Goal: Information Seeking & Learning: Learn about a topic

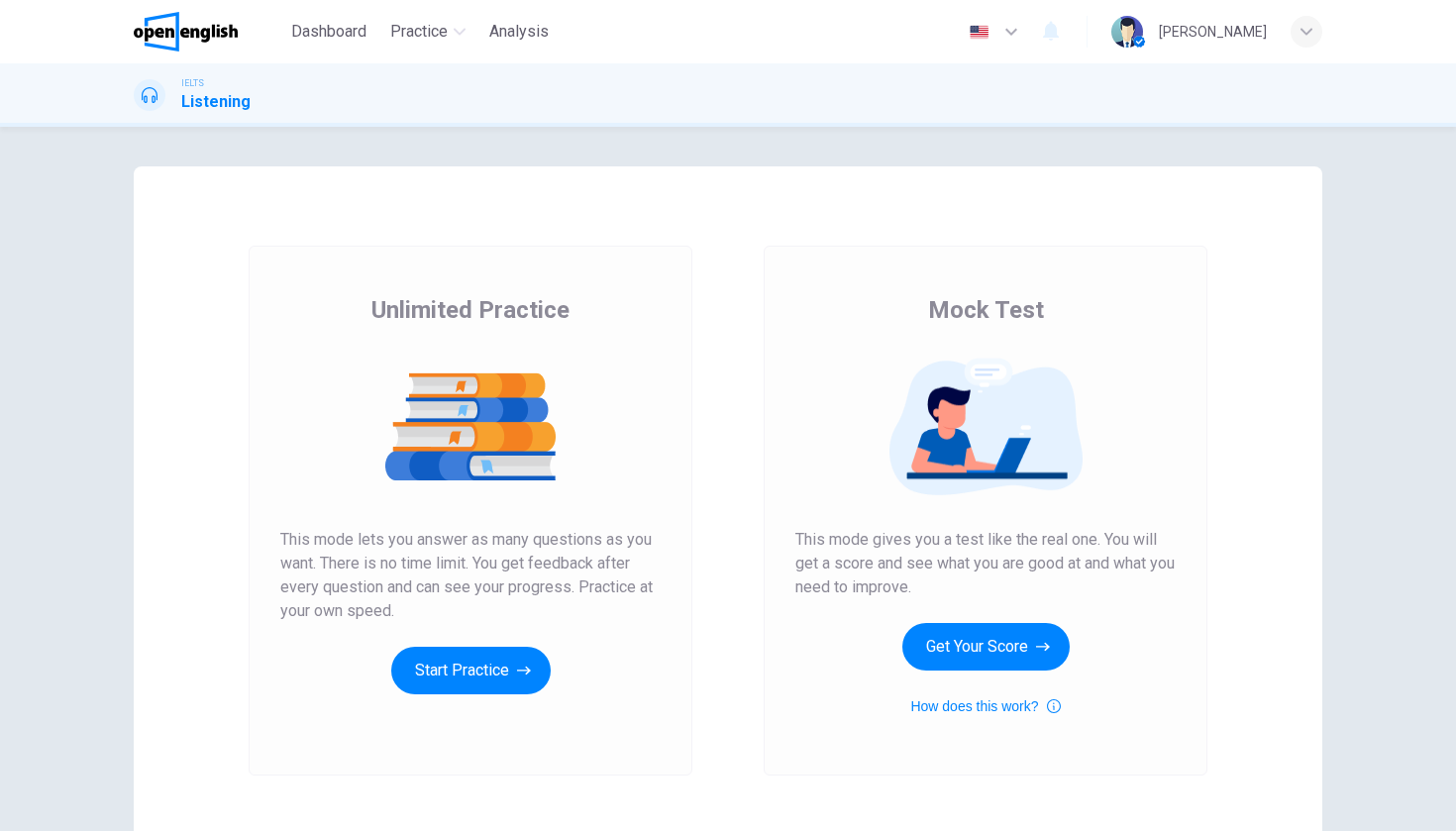
click at [1031, 38] on div "English ** ​" at bounding box center [995, 32] width 72 height 40
click at [1023, 36] on icon "button" at bounding box center [1011, 32] width 24 height 24
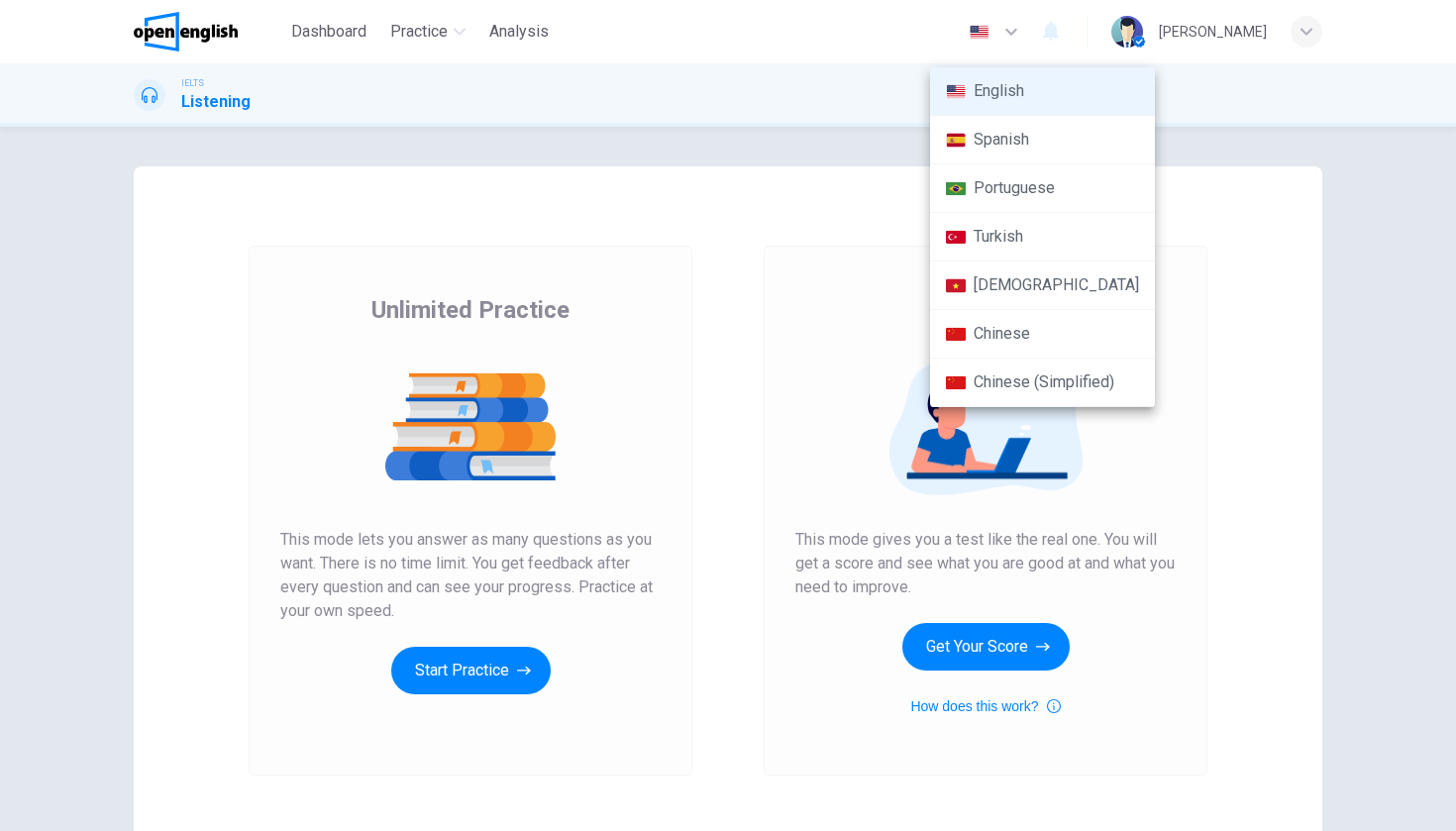
click at [1018, 230] on li "Turkish" at bounding box center [1042, 237] width 225 height 49
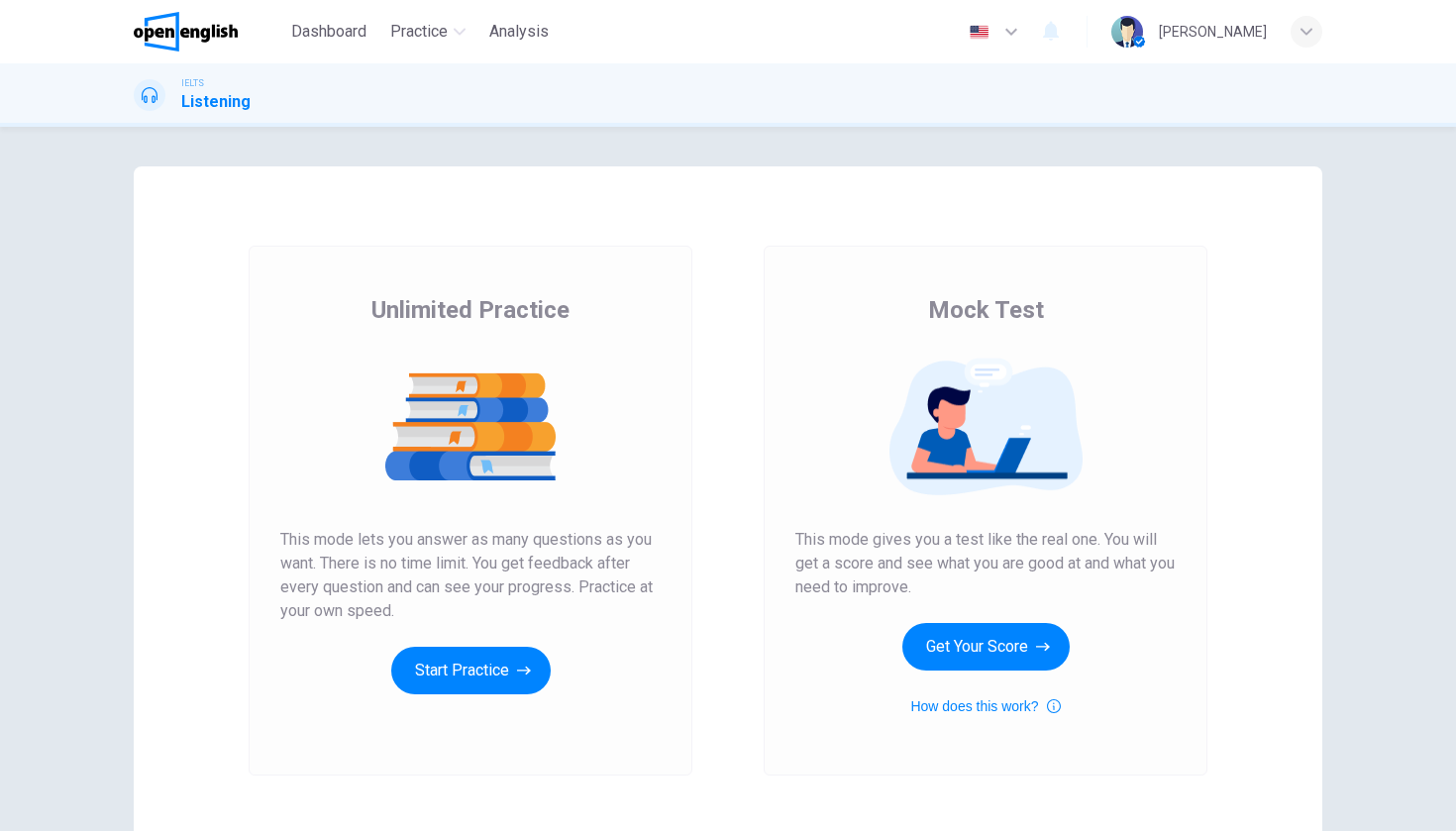
type input "**"
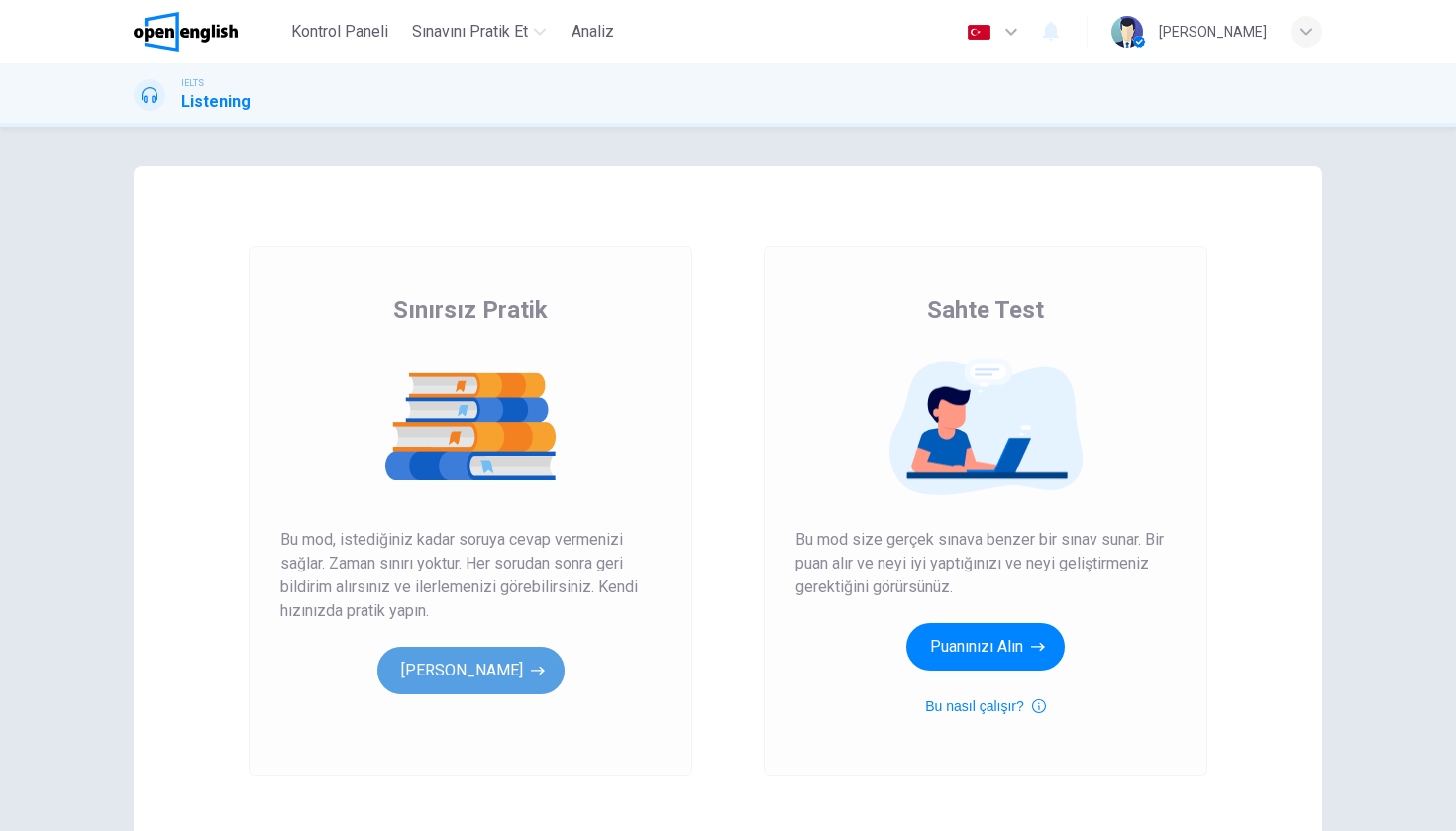
click at [545, 668] on icon "button" at bounding box center [538, 670] width 14 height 20
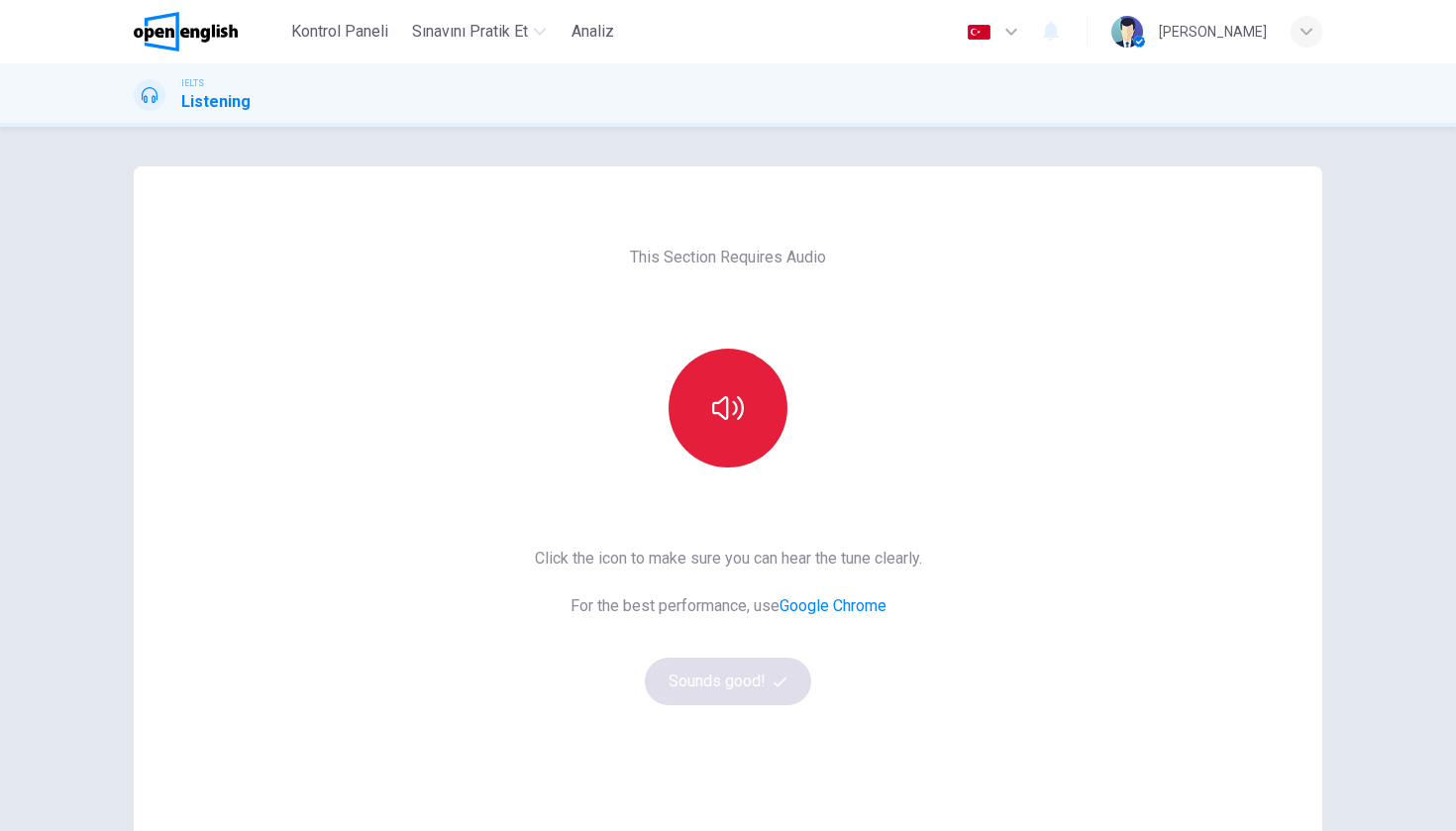
click at [748, 411] on button "button" at bounding box center [728, 408] width 119 height 119
click at [748, 412] on button "button" at bounding box center [728, 408] width 119 height 119
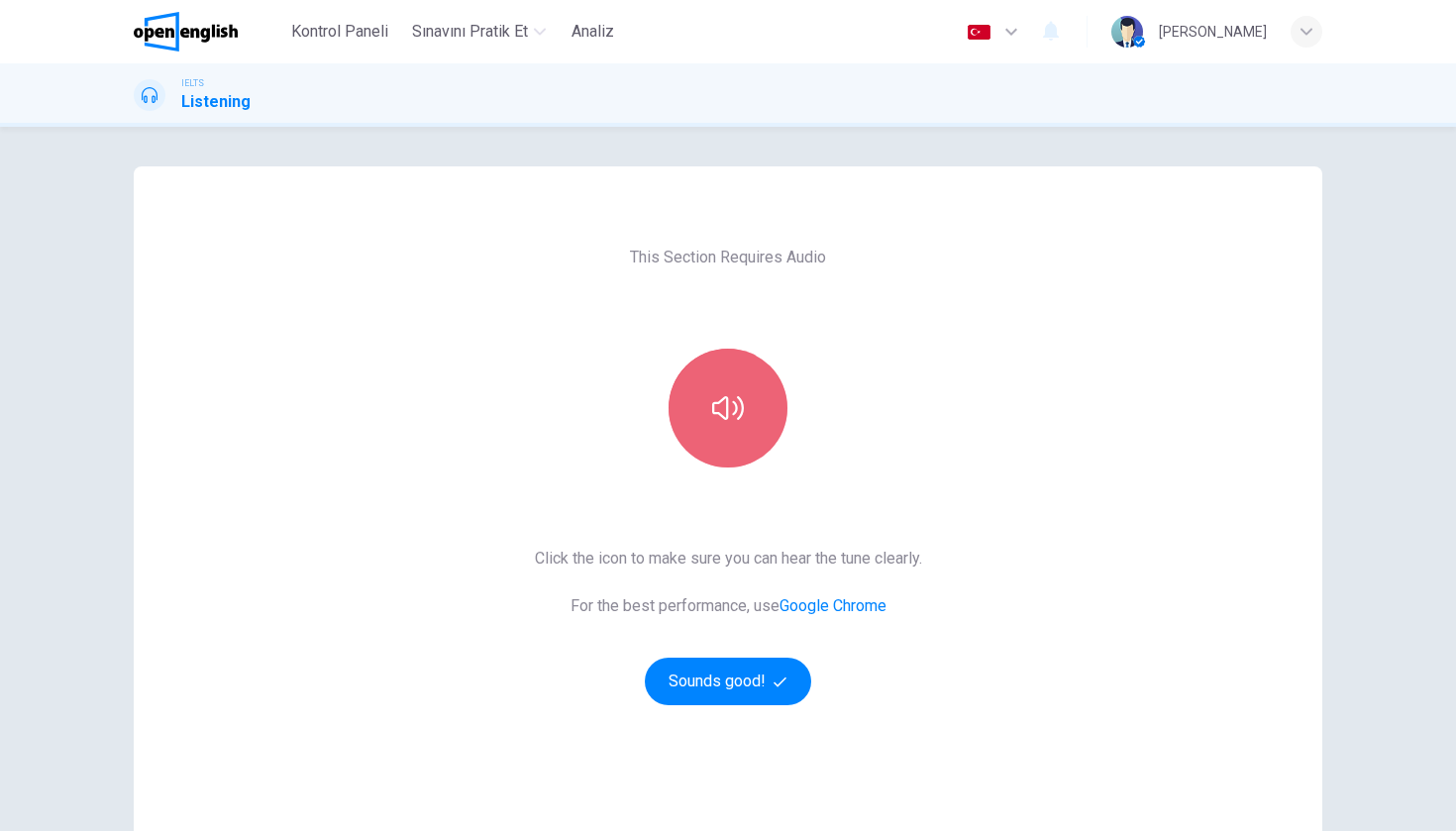
click at [726, 437] on button "button" at bounding box center [728, 408] width 119 height 119
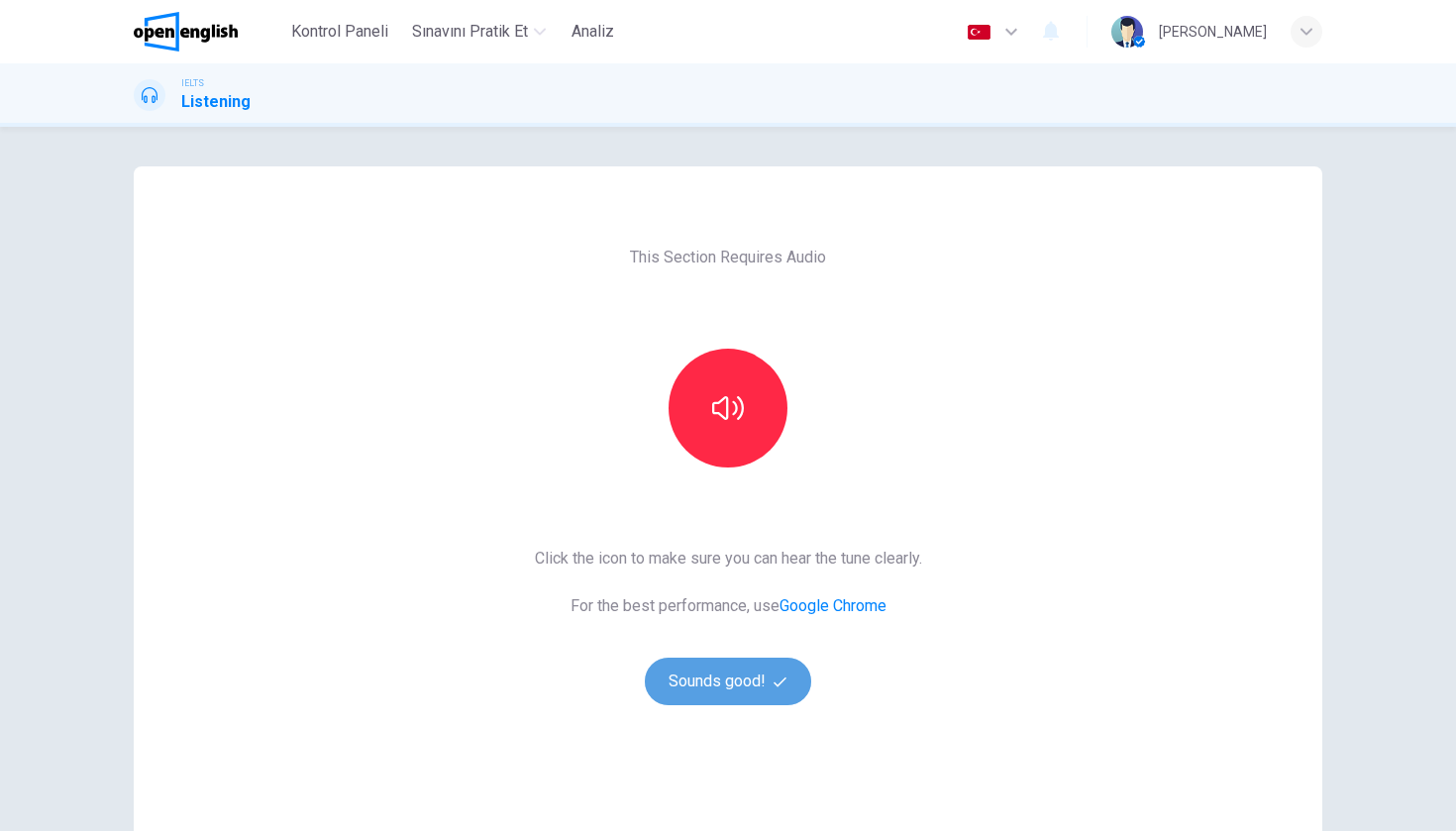
click at [748, 694] on button "Sounds good!" at bounding box center [728, 681] width 167 height 48
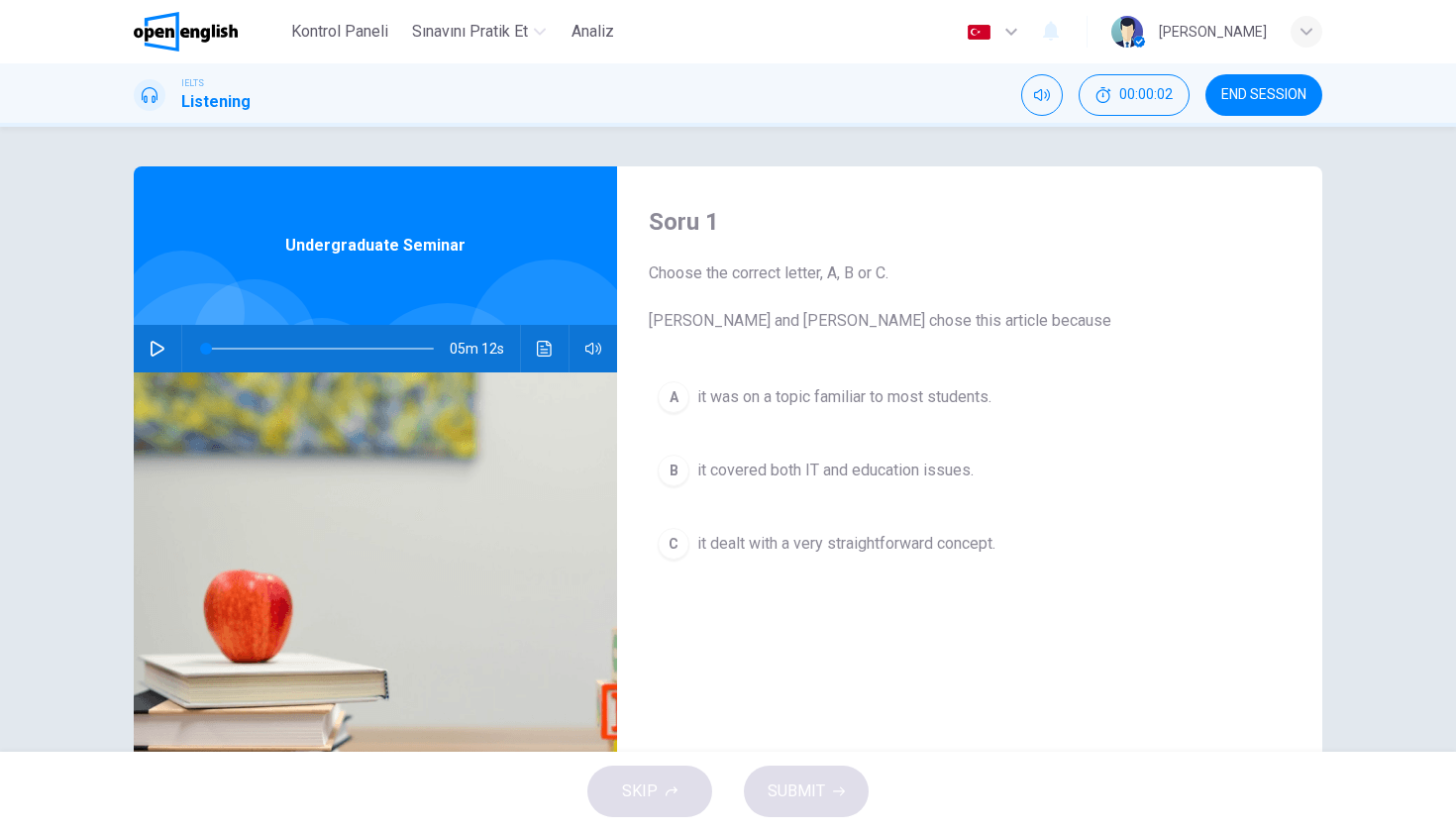
click at [154, 347] on icon "button" at bounding box center [158, 349] width 16 height 16
click at [671, 466] on div "B" at bounding box center [674, 470] width 32 height 32
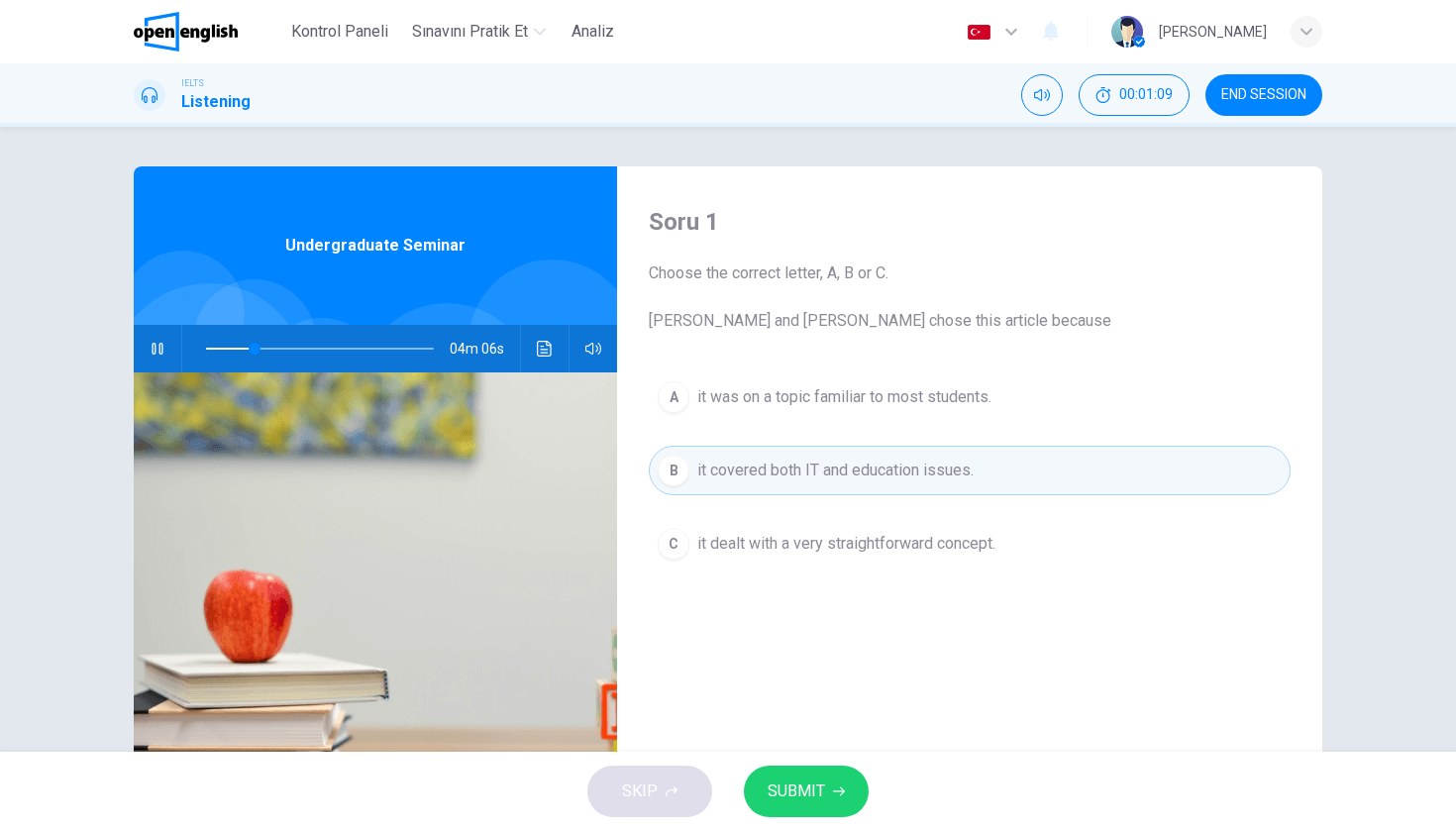
click at [806, 778] on span "SUBMIT" at bounding box center [795, 791] width 57 height 28
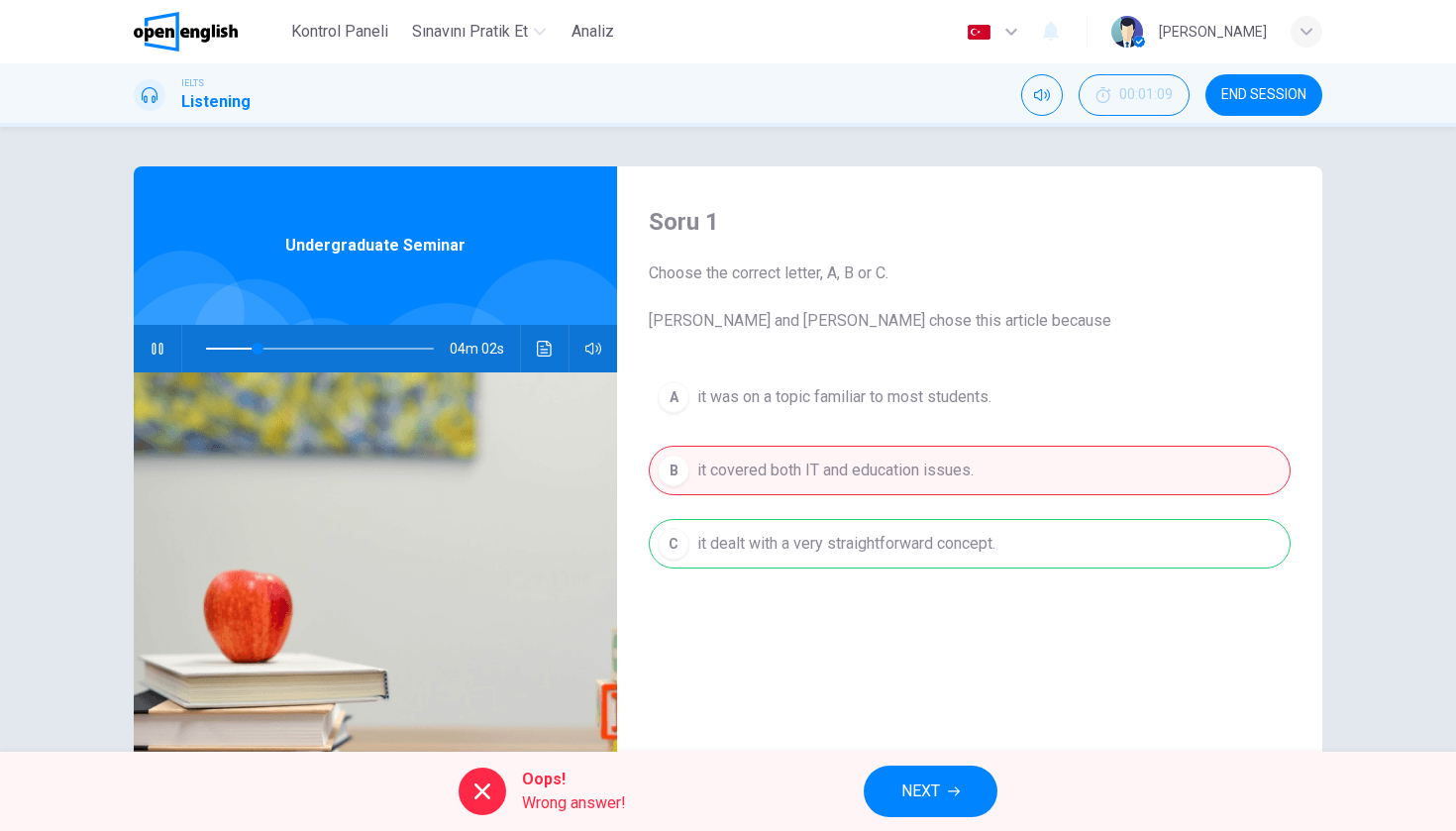
click at [916, 806] on button "NEXT" at bounding box center [930, 791] width 134 height 52
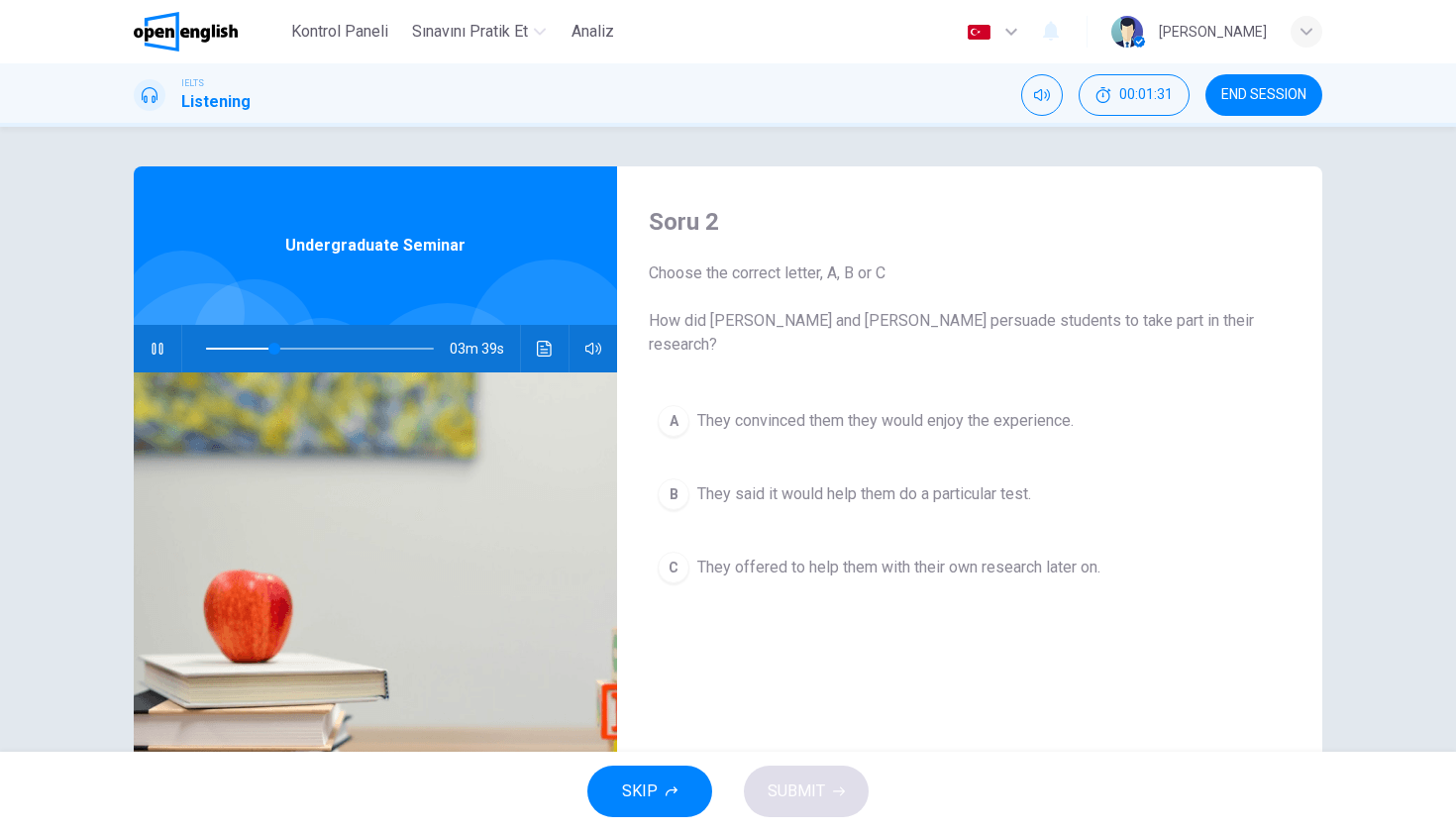
scroll to position [39, 0]
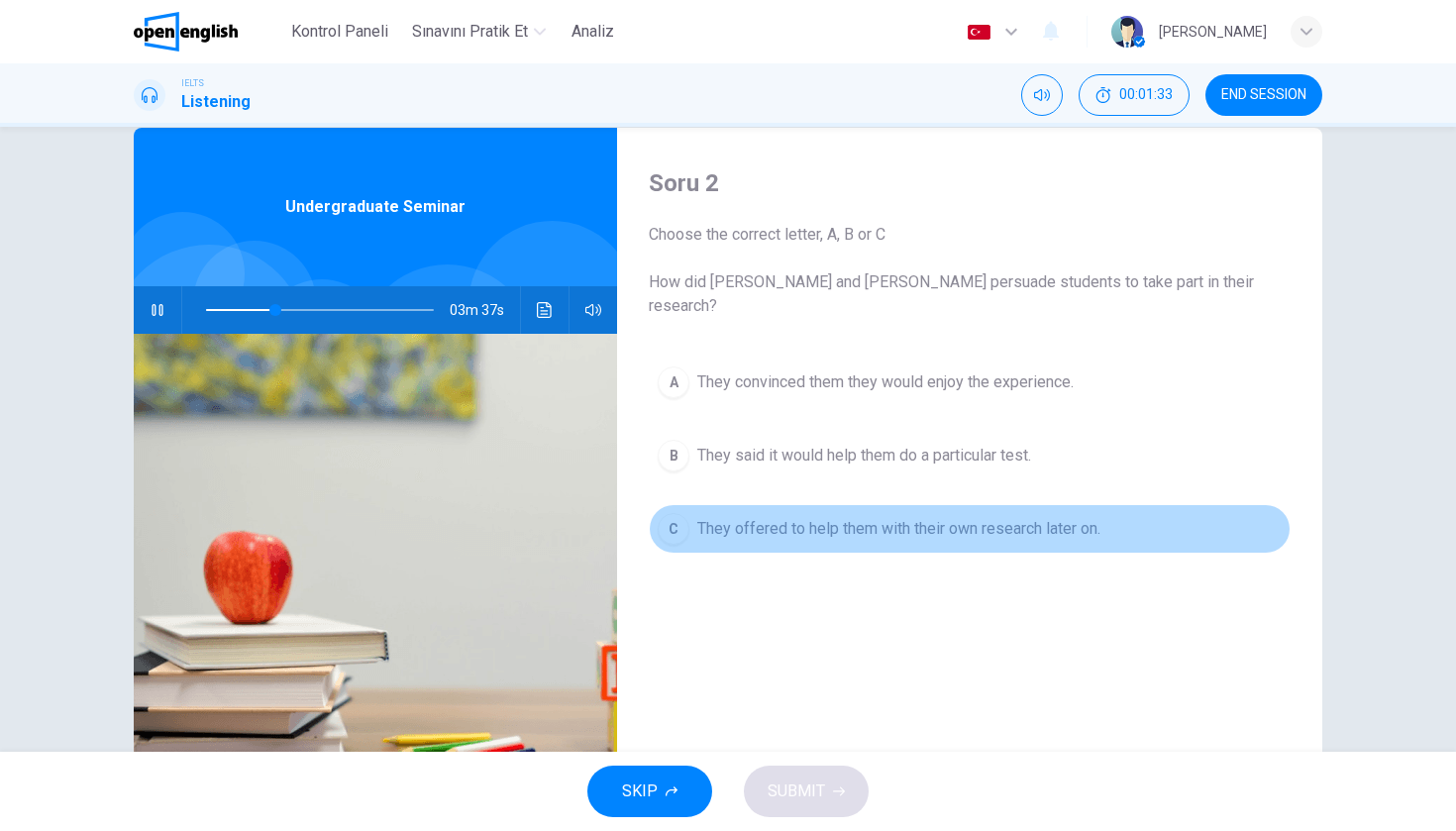
click at [676, 512] on div "C" at bounding box center [674, 528] width 32 height 32
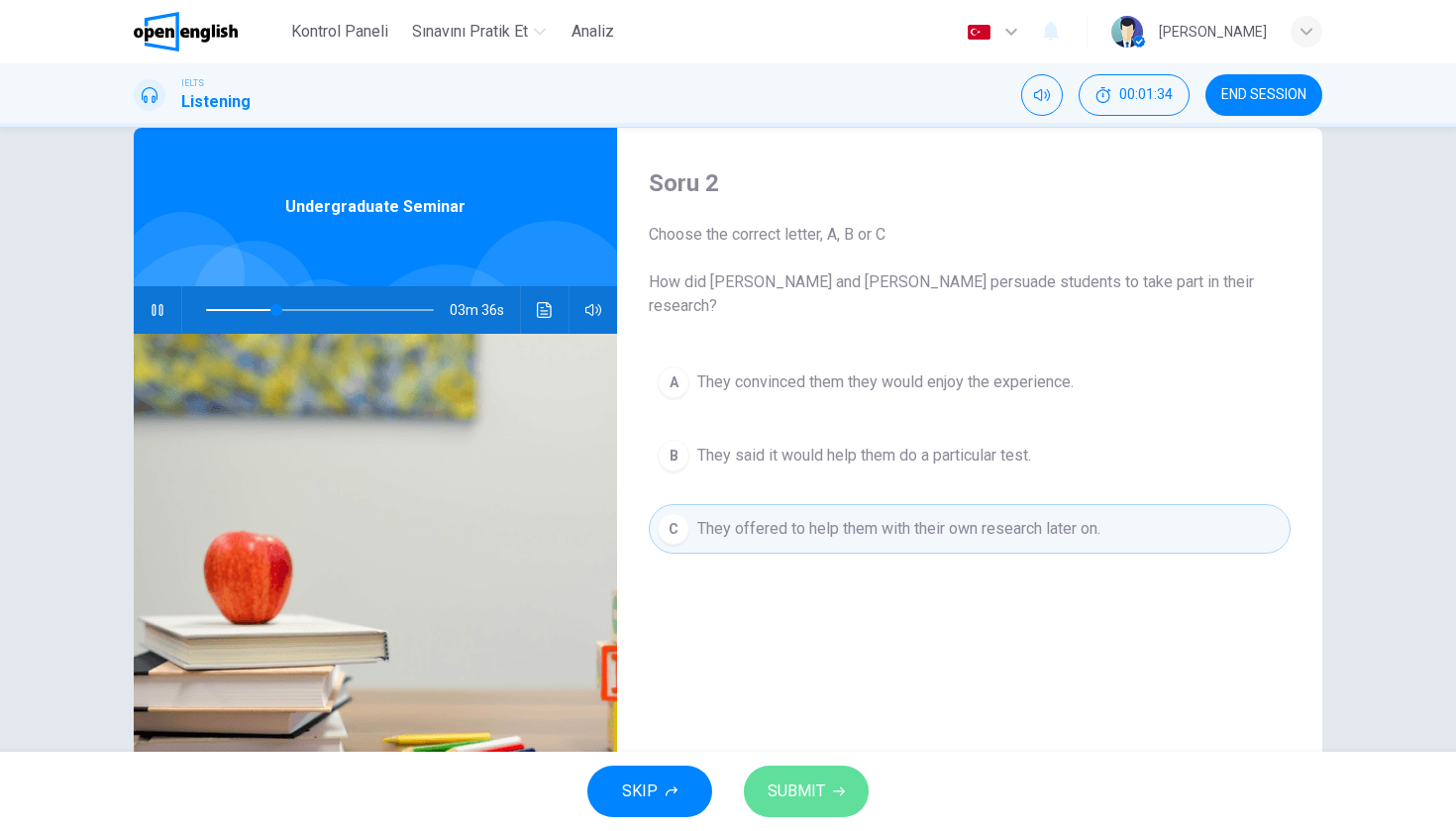
click at [817, 785] on span "SUBMIT" at bounding box center [795, 791] width 57 height 28
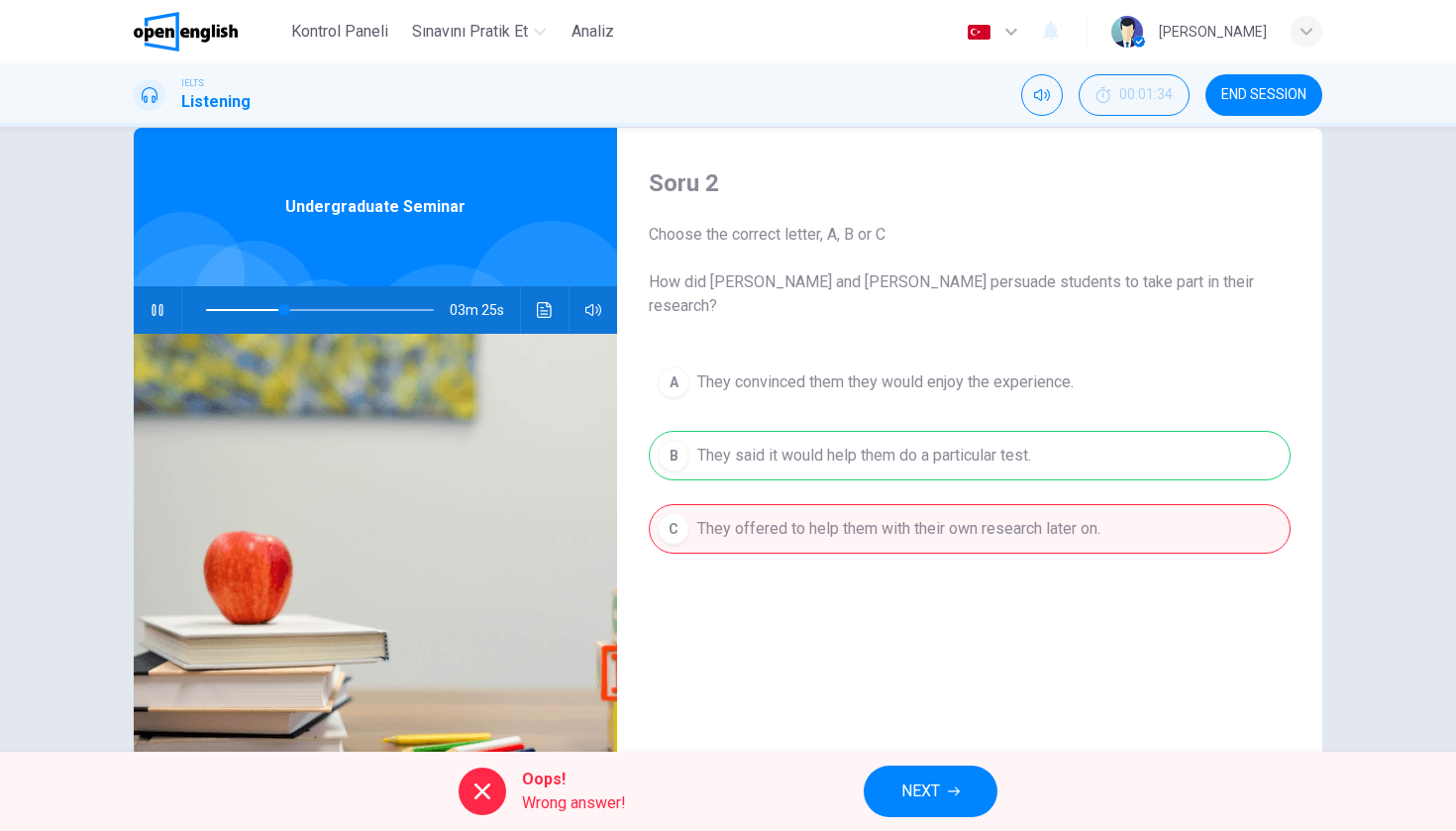
click at [918, 792] on span "NEXT" at bounding box center [920, 791] width 39 height 28
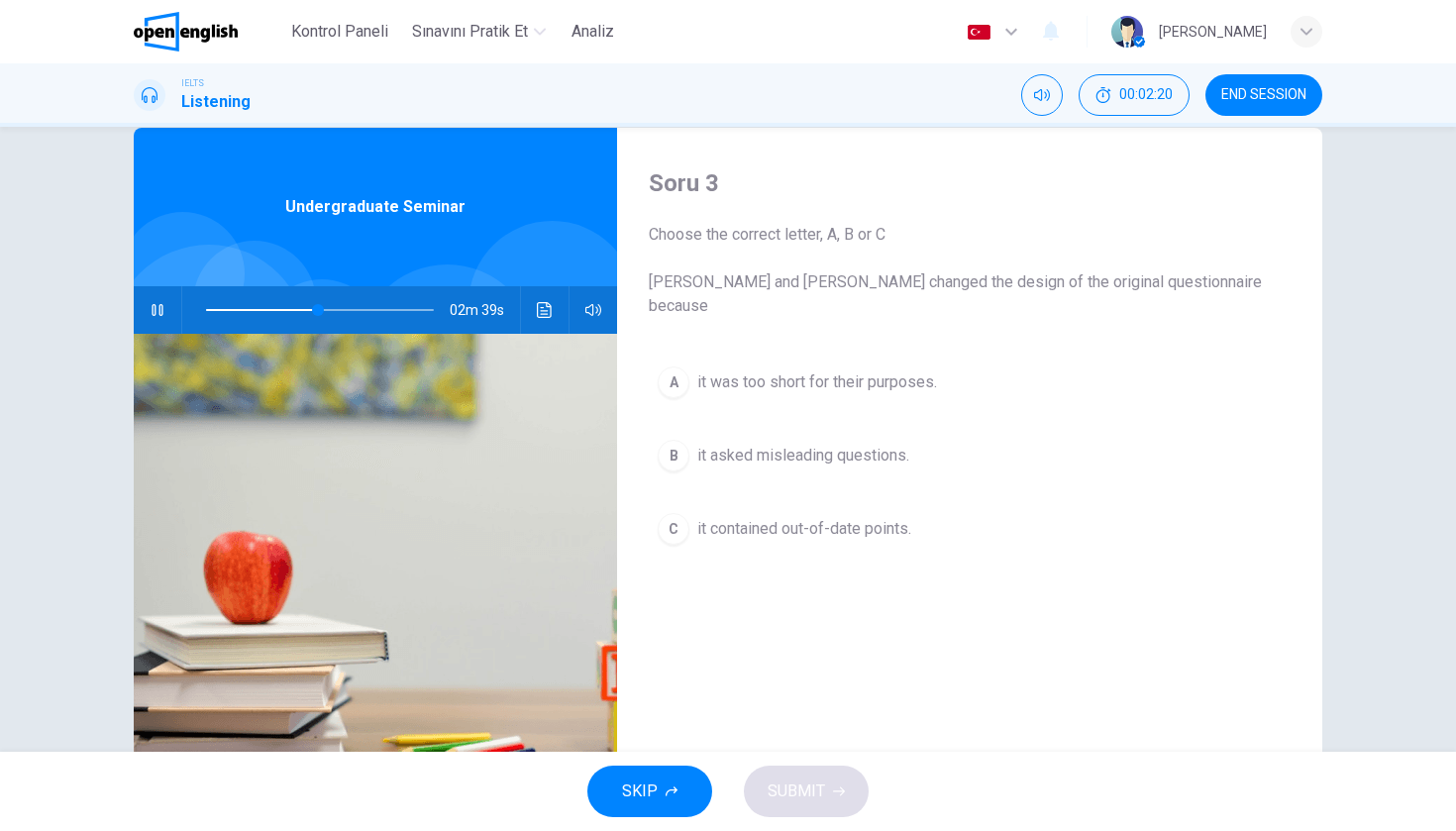
click at [846, 443] on span "it asked misleading questions." at bounding box center [803, 455] width 212 height 24
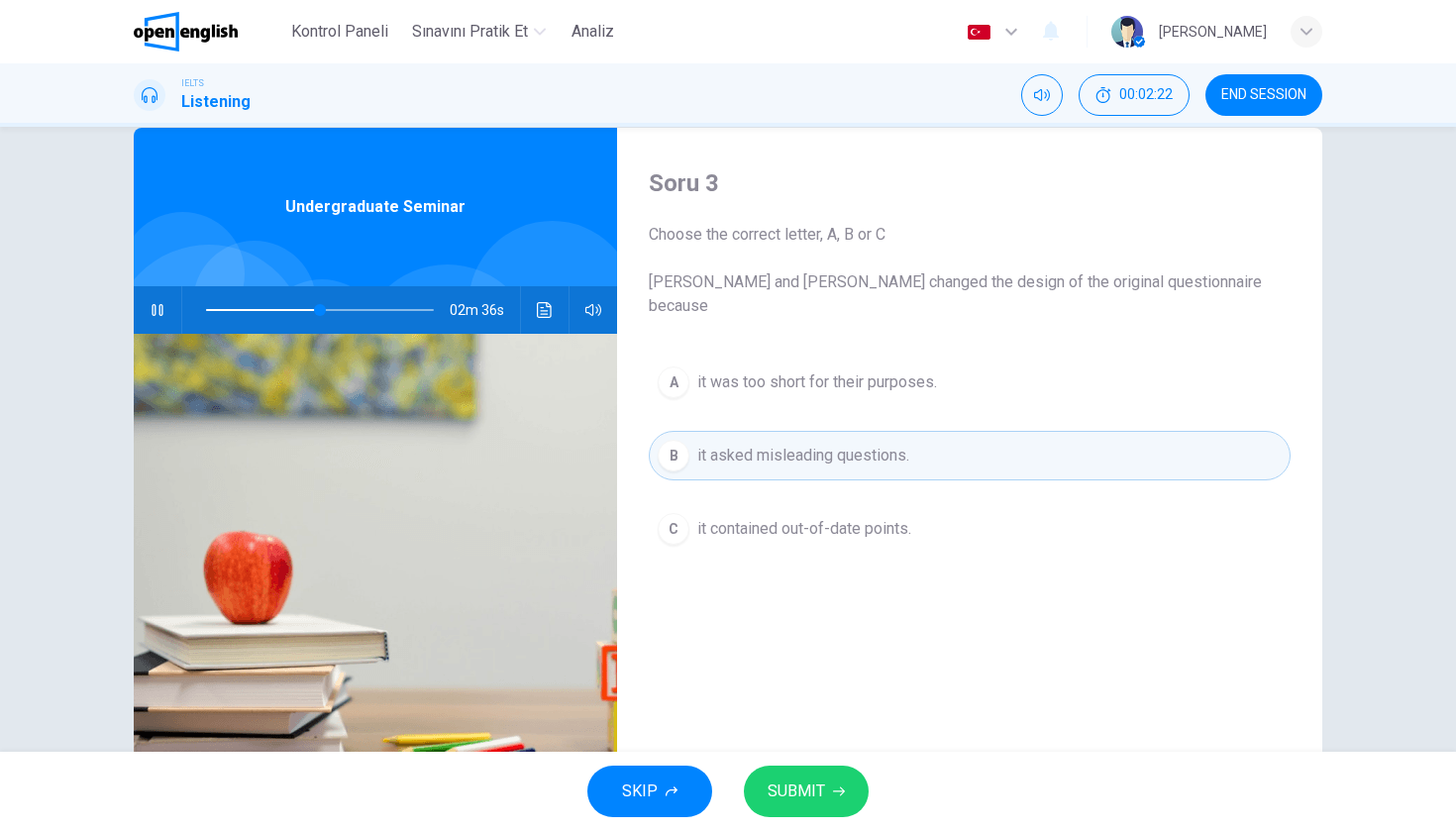
click at [808, 810] on button "SUBMIT" at bounding box center [805, 791] width 125 height 52
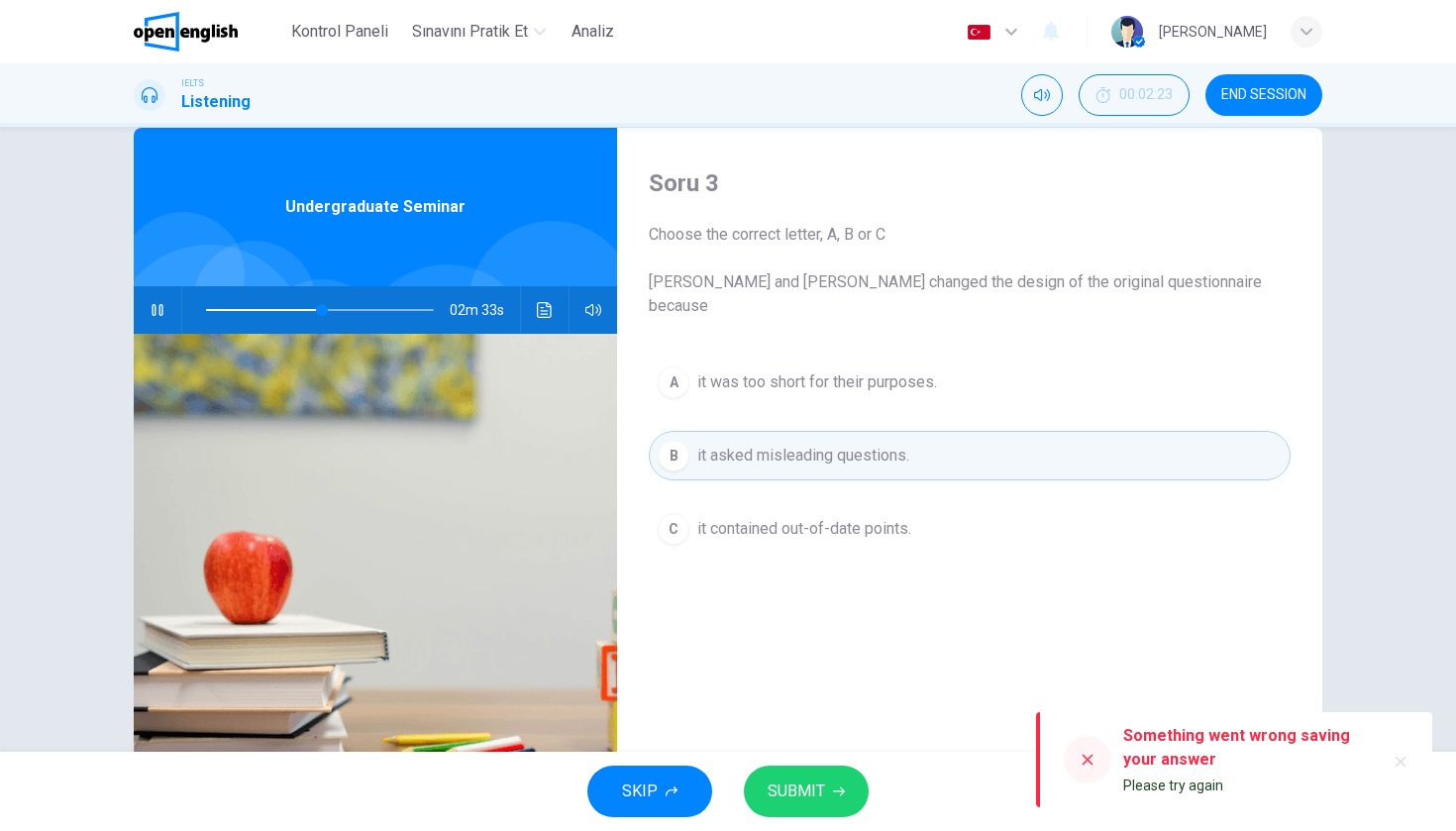
click at [805, 782] on span "SUBMIT" at bounding box center [795, 791] width 57 height 28
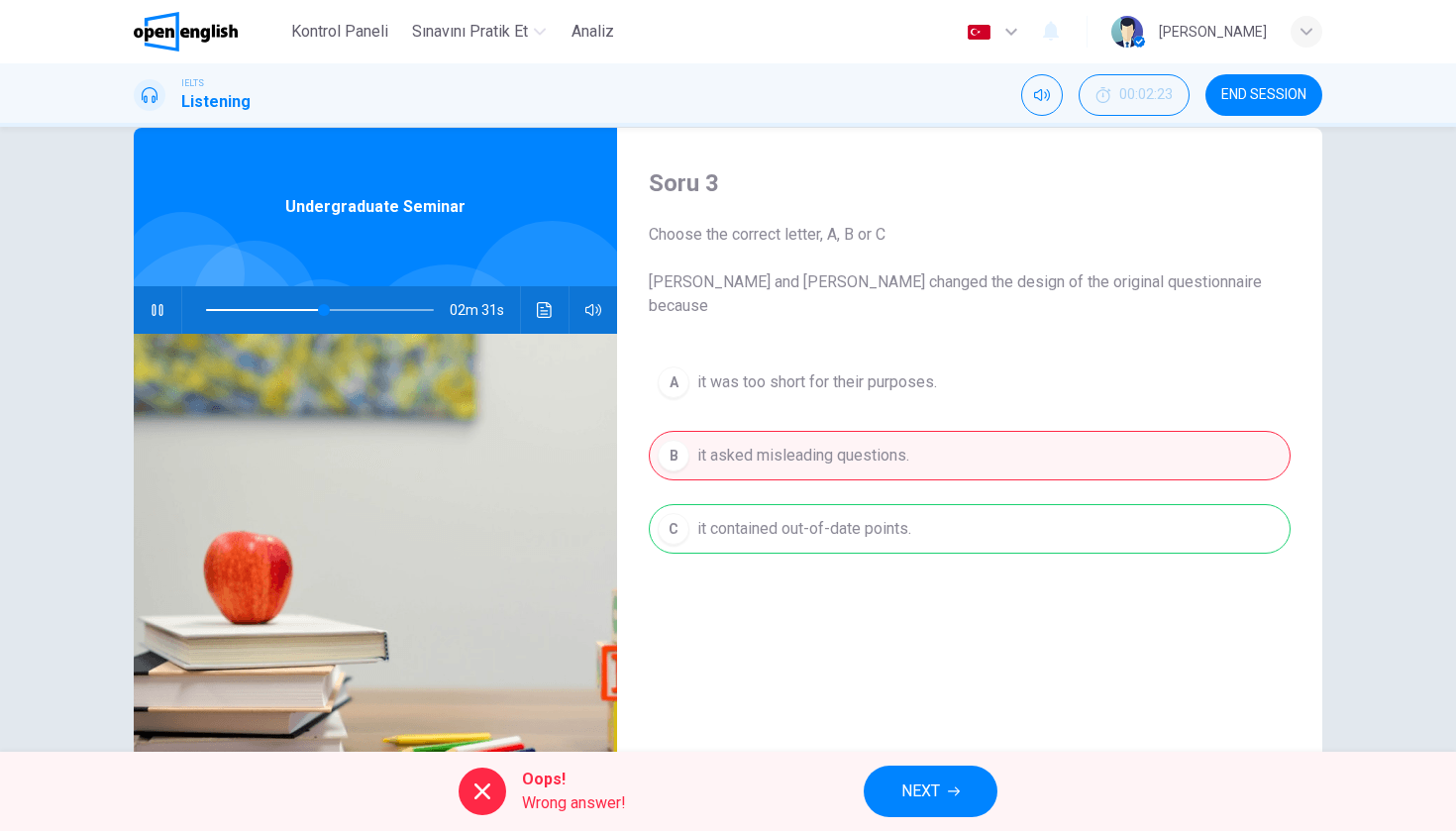
click at [896, 808] on button "NEXT" at bounding box center [930, 791] width 134 height 52
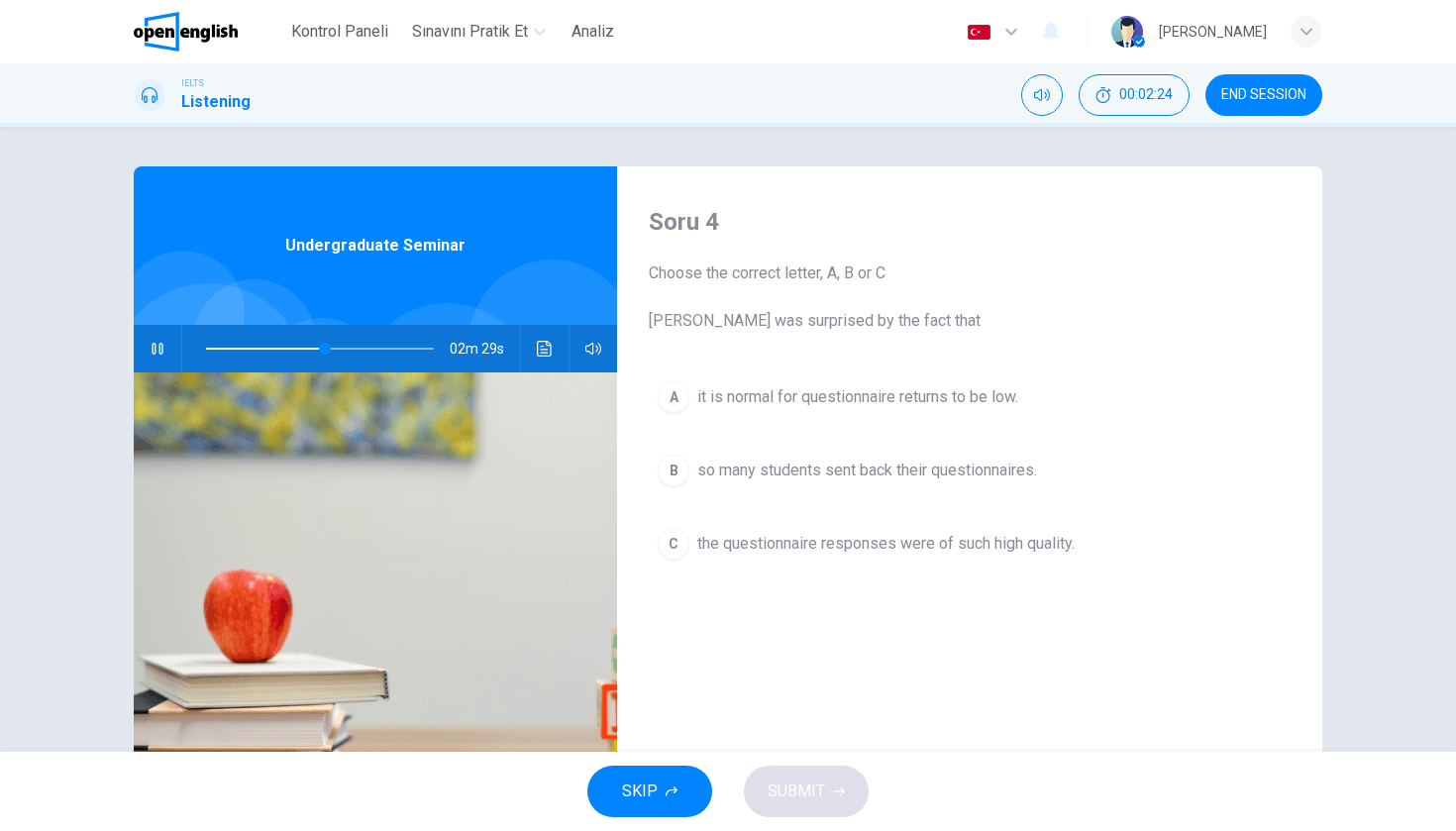
scroll to position [0, 0]
click at [1260, 73] on div "IELTS Listening 00:02:24 END SESSION" at bounding box center [728, 94] width 1456 height 63
type input "**"
click at [1260, 96] on span "END SESSION" at bounding box center [1263, 95] width 85 height 16
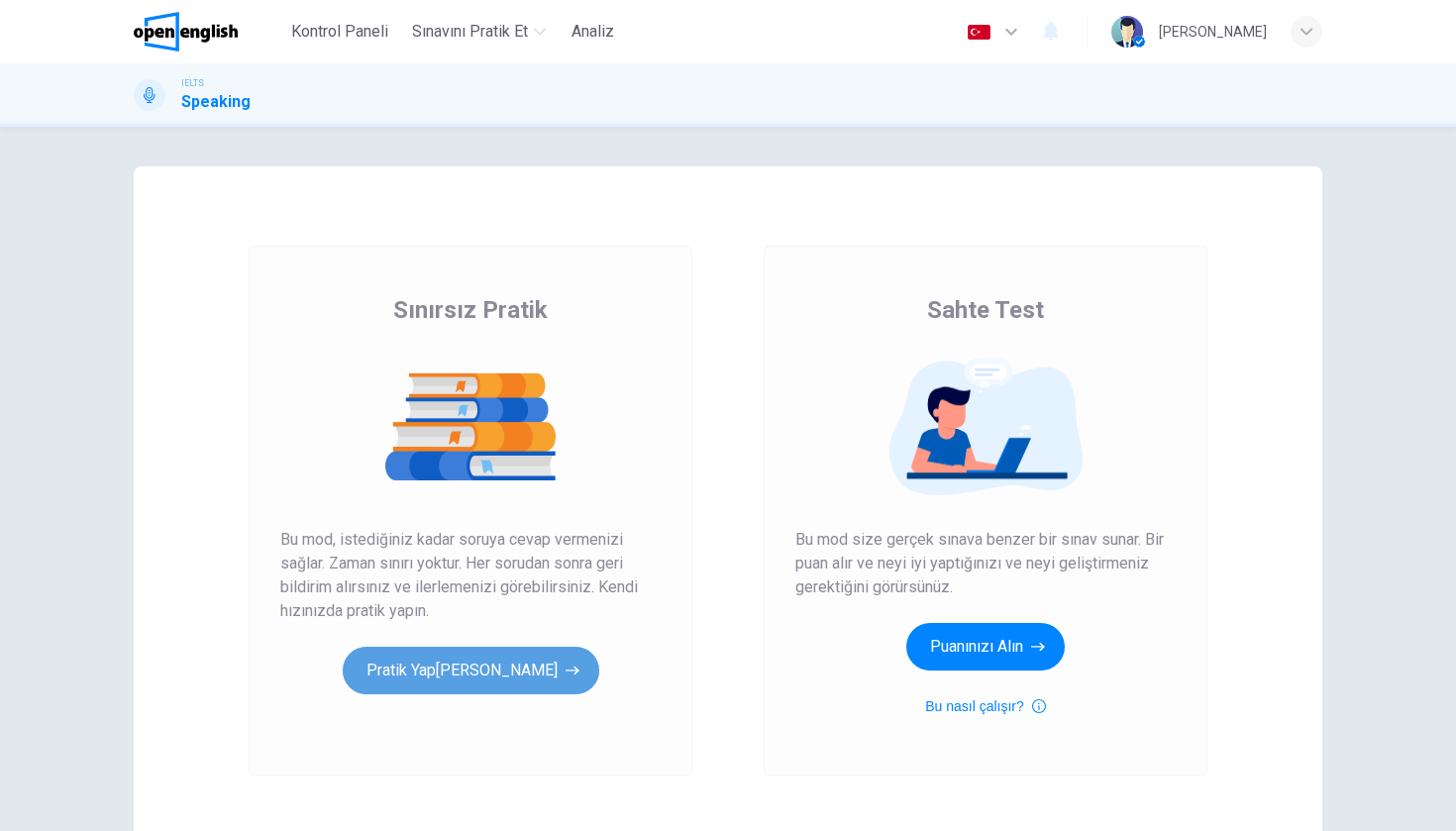
click at [526, 686] on button "Pratik Yap[PERSON_NAME]" at bounding box center [471, 670] width 257 height 48
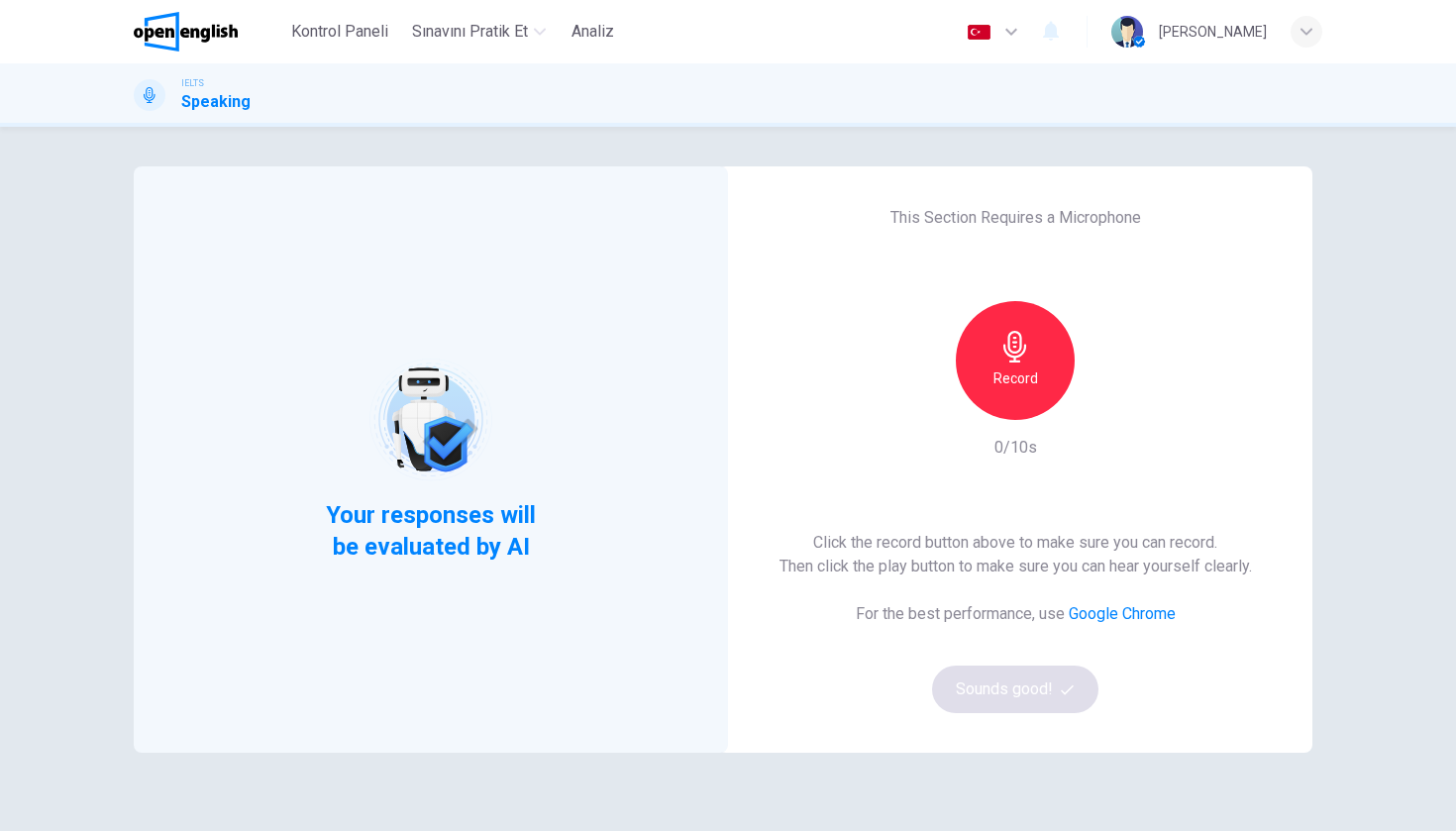
click at [982, 417] on div "Record" at bounding box center [1015, 360] width 214 height 119
click at [996, 391] on div "Record" at bounding box center [1015, 360] width 119 height 119
click at [996, 391] on div "Stop" at bounding box center [1015, 360] width 119 height 119
click at [1099, 414] on div "button" at bounding box center [1106, 405] width 32 height 32
click at [1097, 415] on div "button" at bounding box center [1106, 405] width 32 height 32
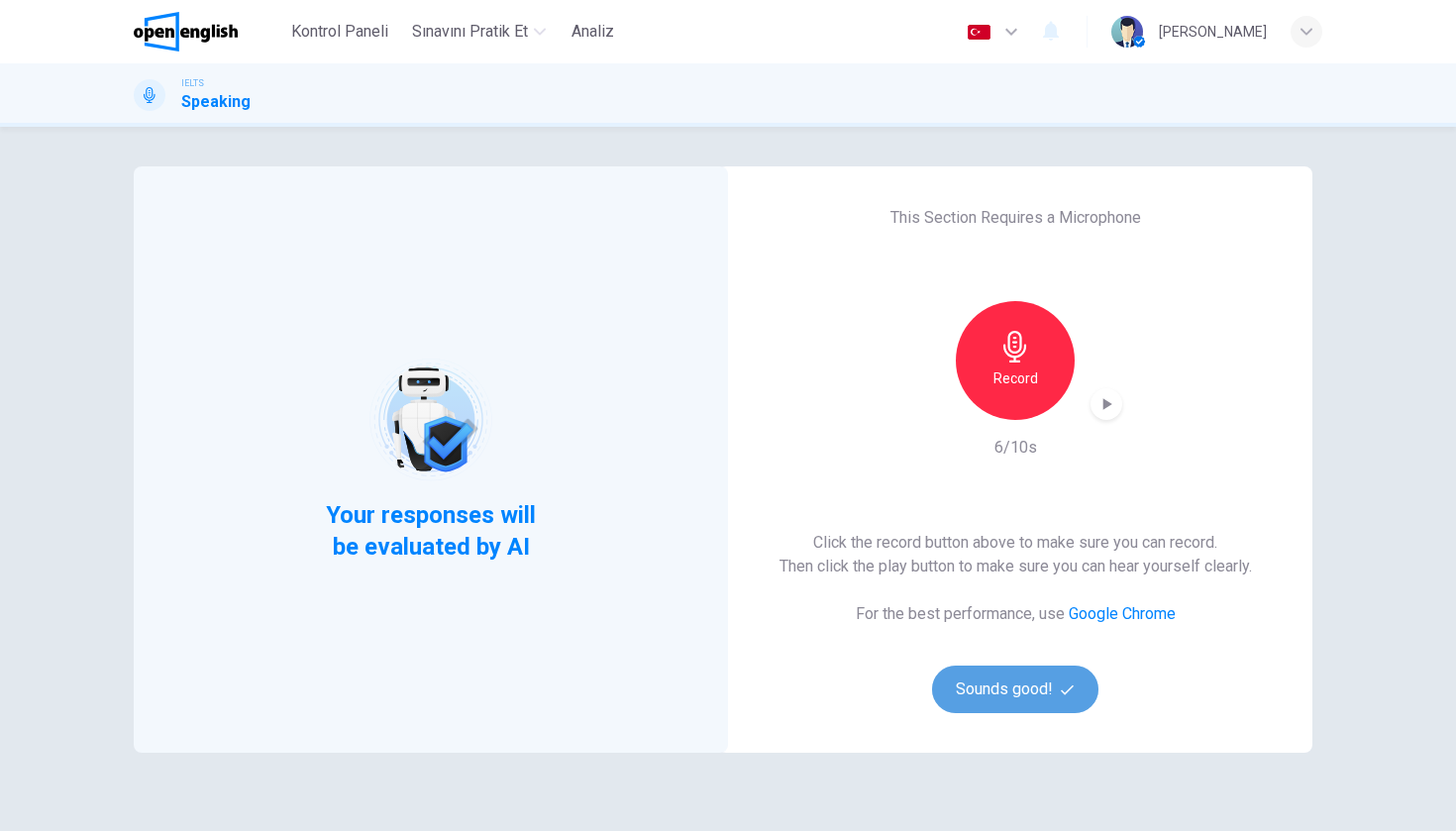
click at [1023, 696] on button "Sounds good!" at bounding box center [1015, 689] width 167 height 48
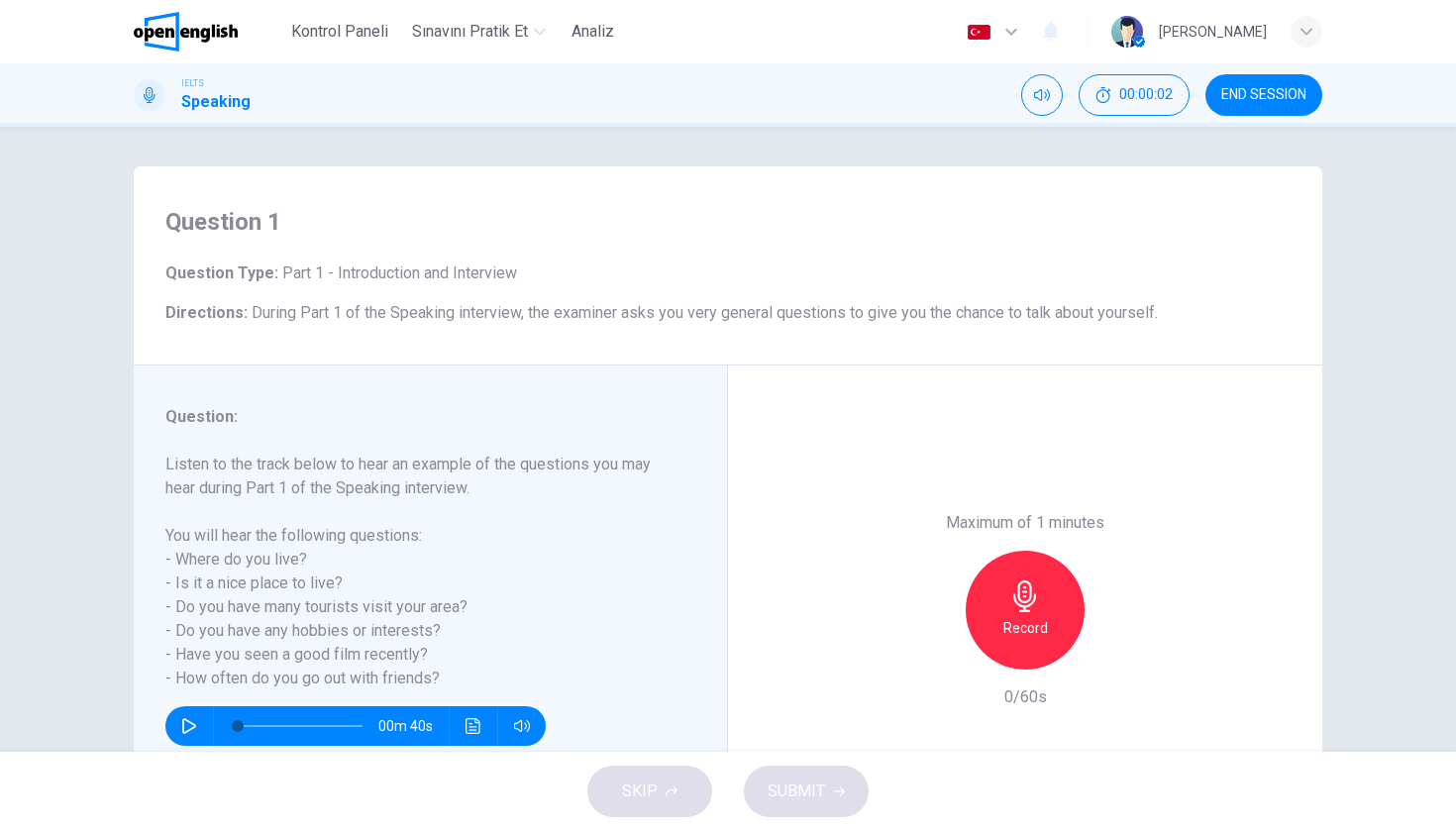
scroll to position [1, 0]
click at [191, 730] on icon "button" at bounding box center [189, 726] width 16 height 16
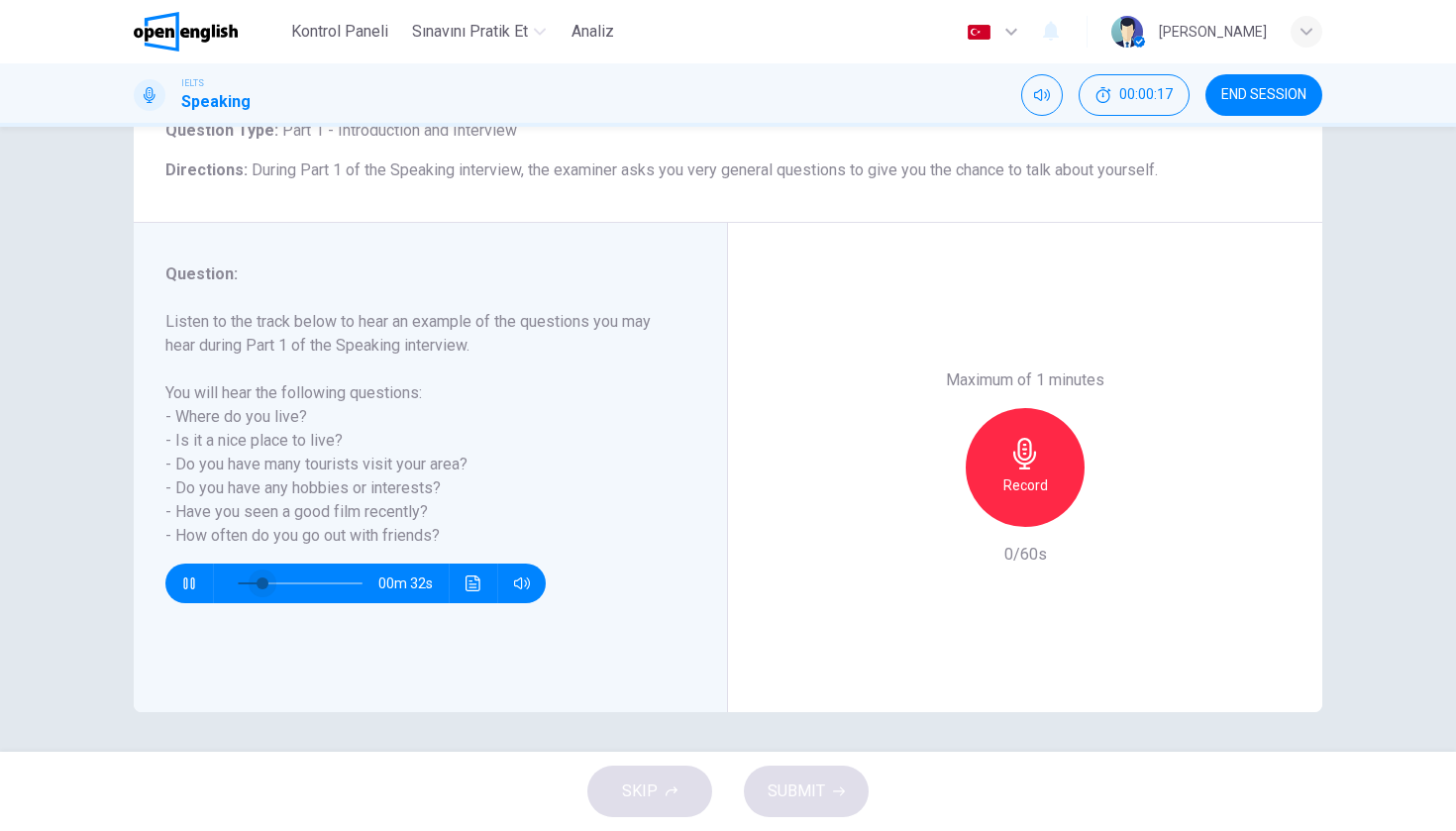
scroll to position [143, 0]
type input "*"
click at [1020, 473] on h6 "Record" at bounding box center [1025, 485] width 45 height 24
click at [856, 793] on button "SUBMIT" at bounding box center [805, 791] width 125 height 52
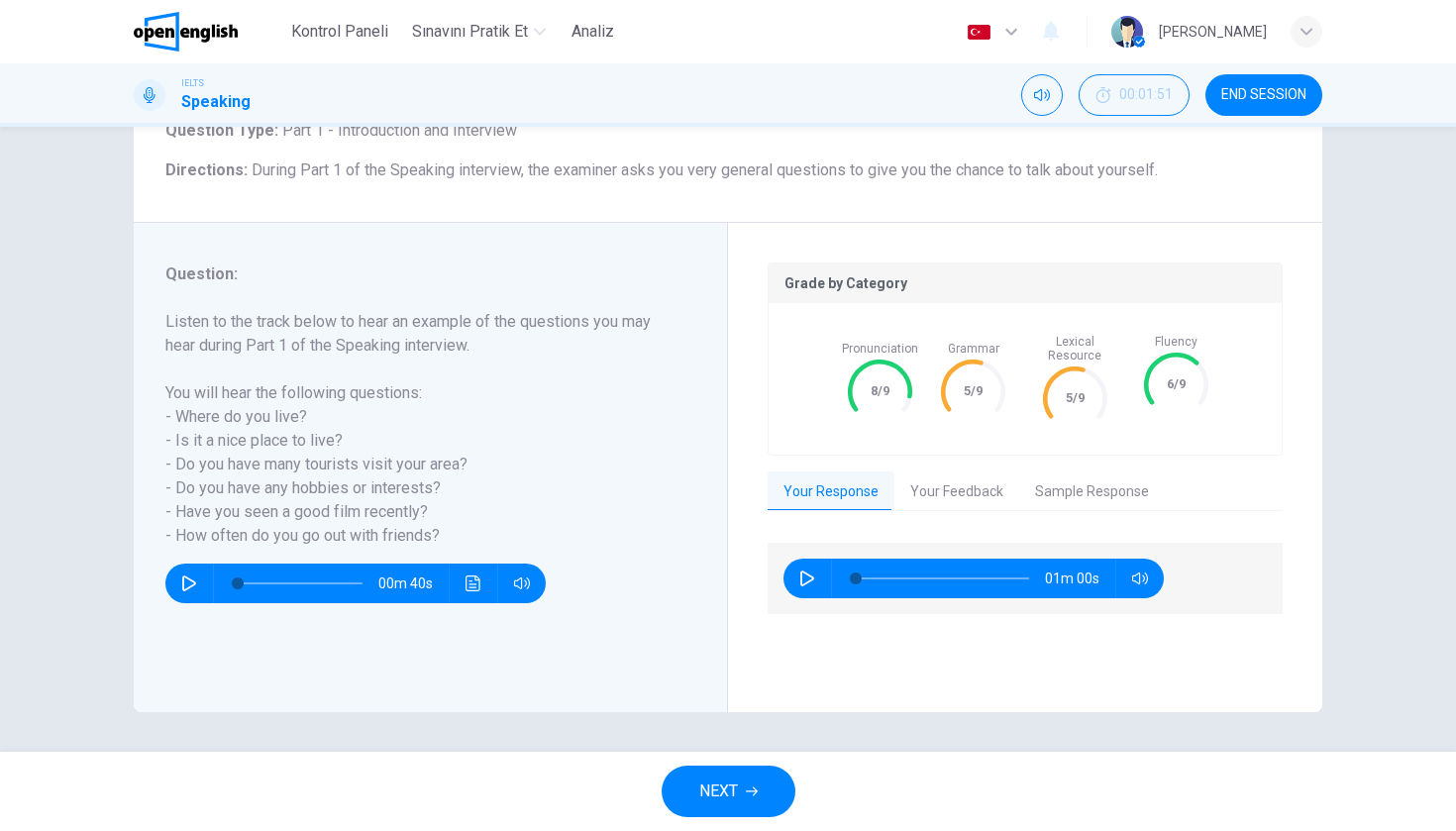
click at [982, 471] on button "Your Feedback" at bounding box center [956, 492] width 125 height 42
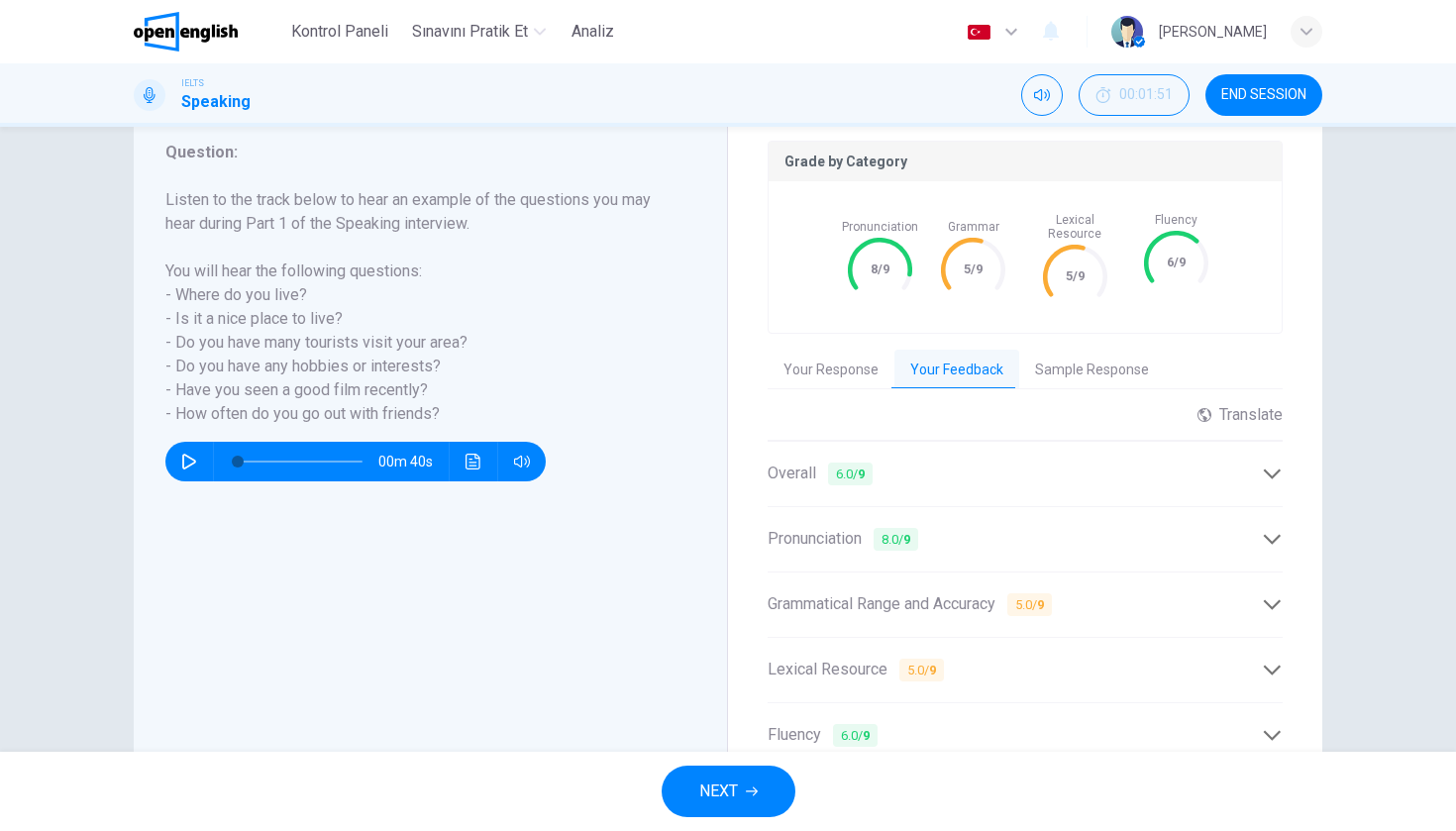
scroll to position [282, 0]
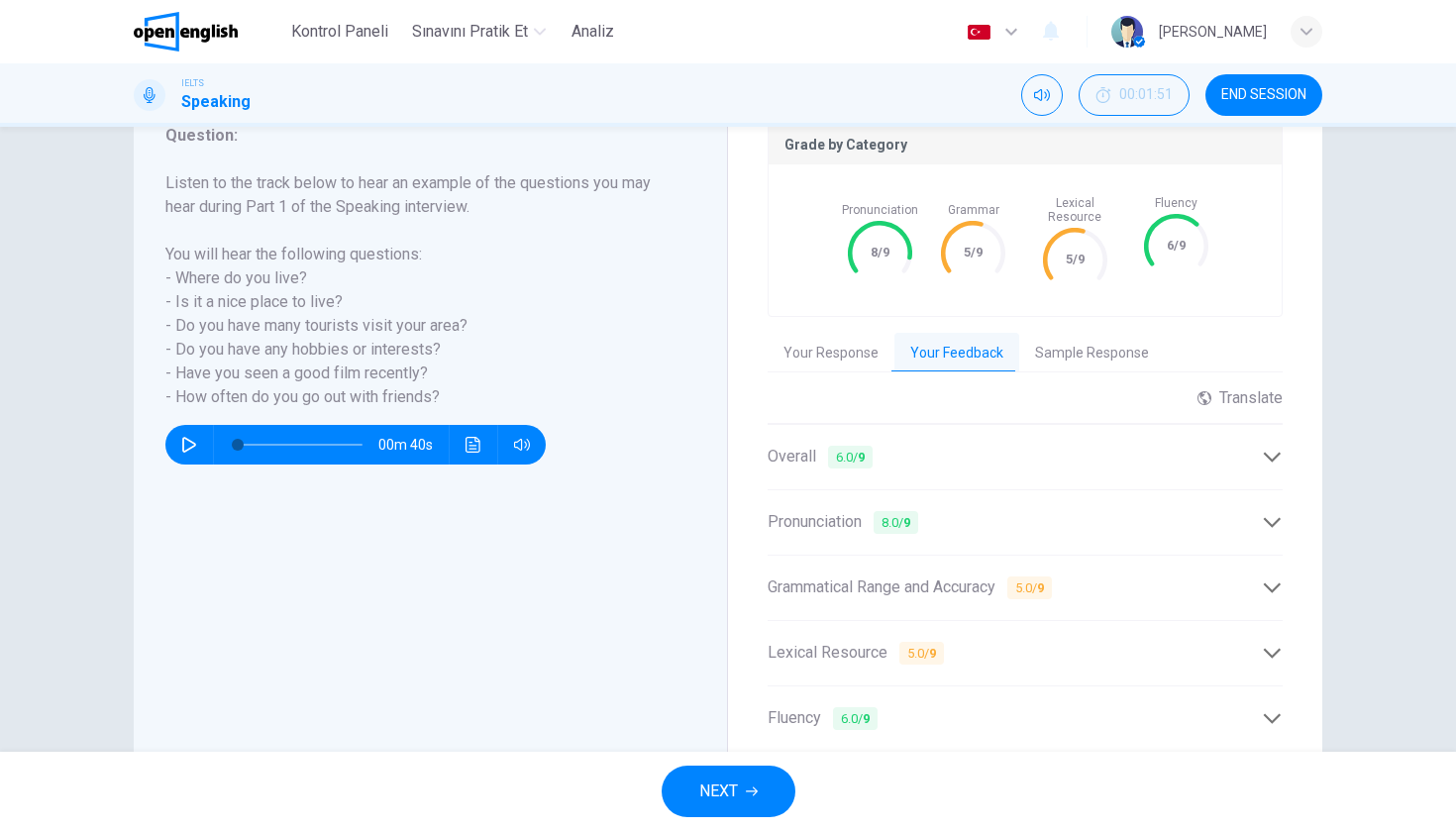
click at [1275, 455] on icon at bounding box center [1272, 456] width 21 height 21
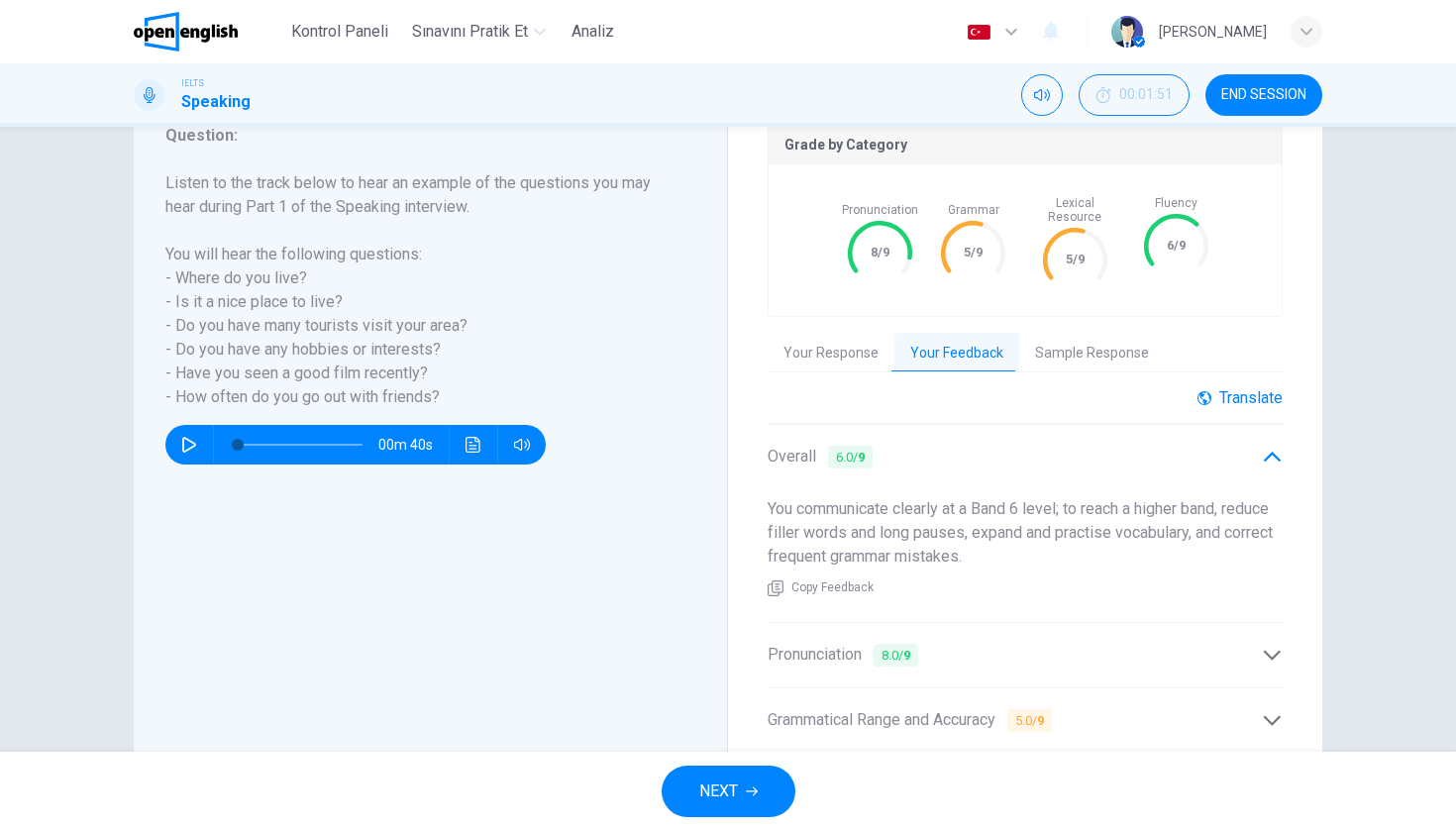
click at [1230, 393] on div "Translate" at bounding box center [1239, 398] width 85 height 19
click at [1230, 390] on div "Translate" at bounding box center [1239, 398] width 85 height 19
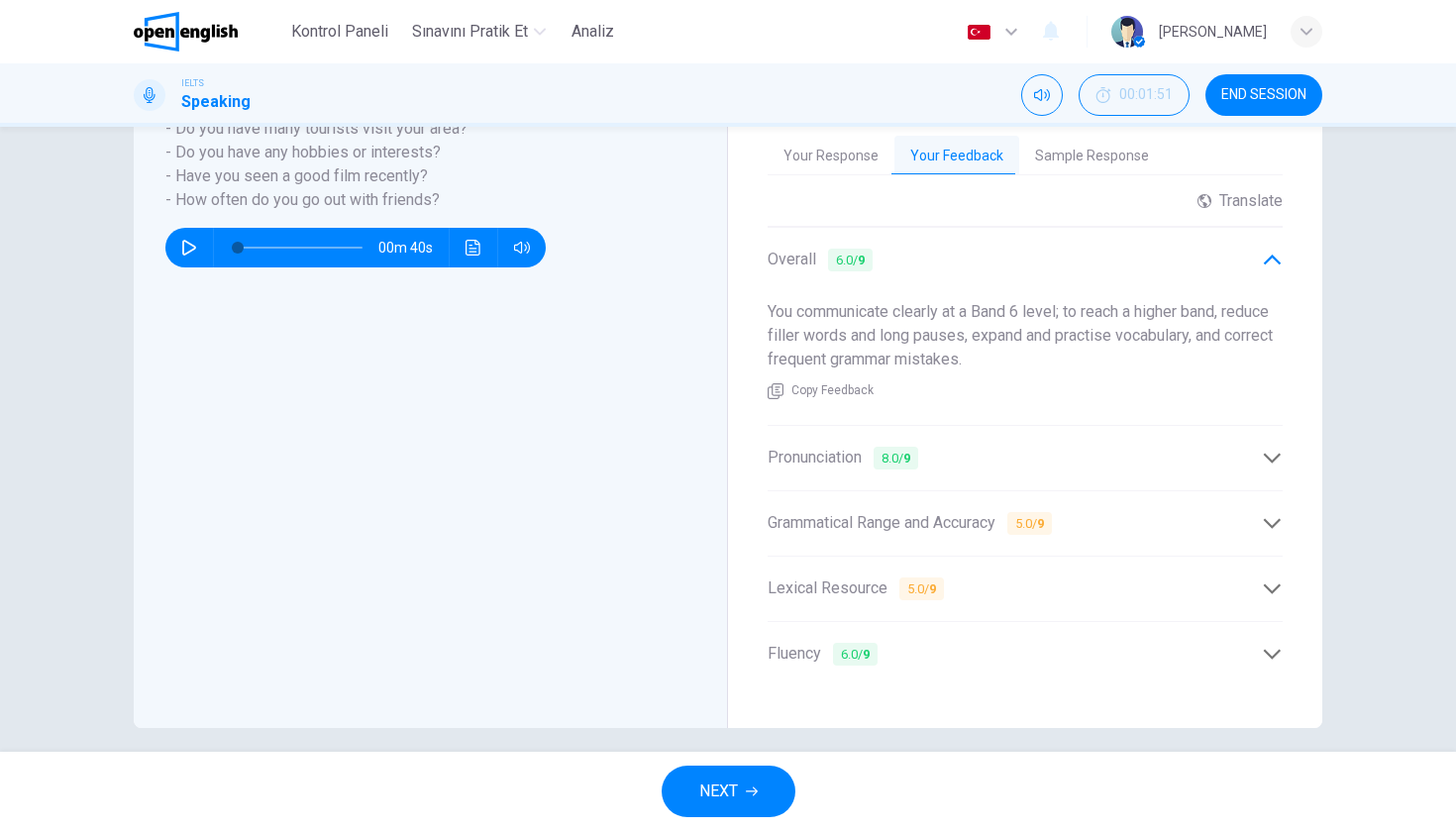
scroll to position [478, 0]
click at [1275, 451] on icon at bounding box center [1272, 457] width 21 height 21
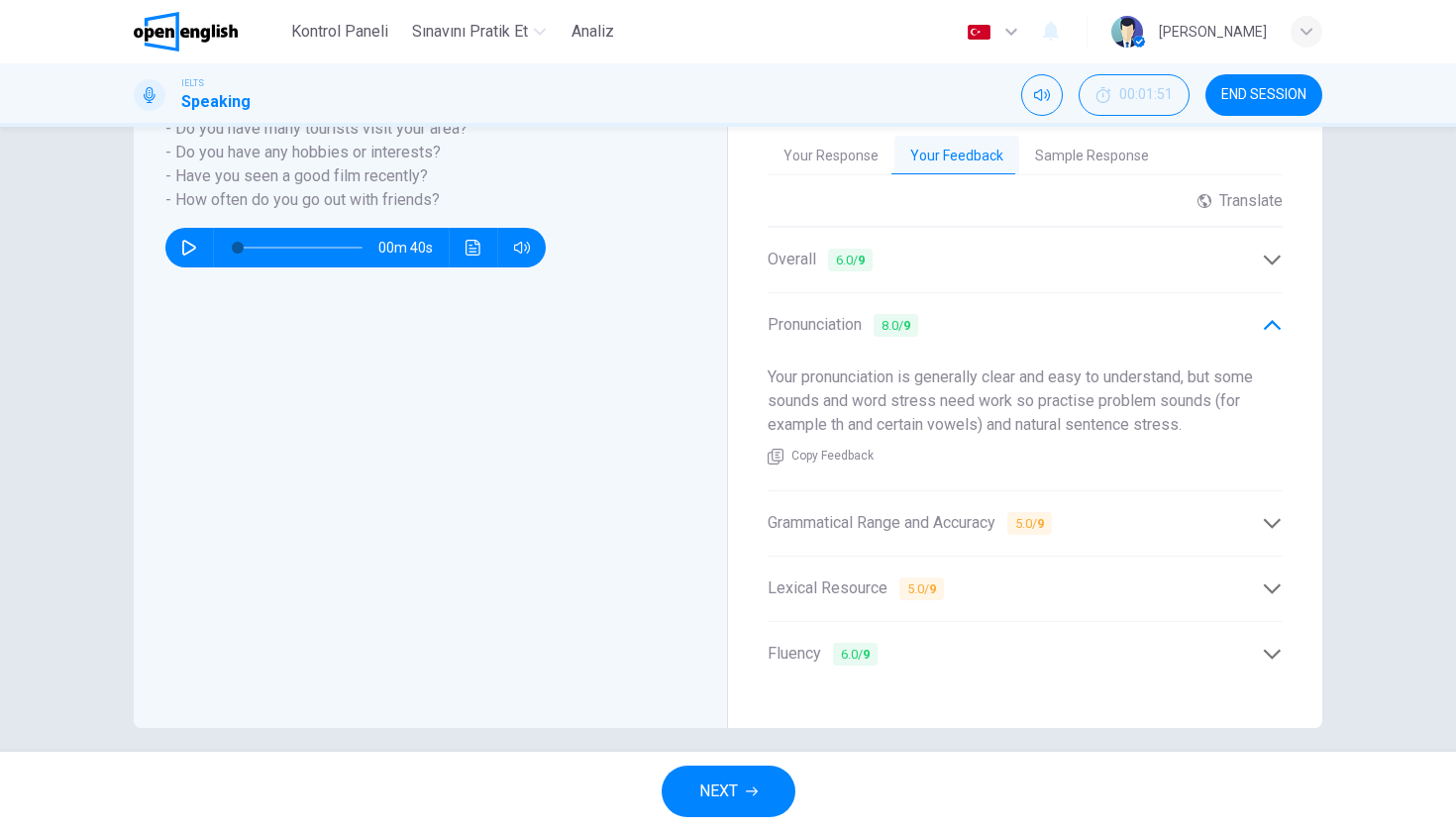
click at [1260, 475] on div "Pronunciation 8.0 / 9 Your pronunciation is generally clear and easy to underst…" at bounding box center [1024, 391] width 515 height 198
click at [1283, 496] on div "Grade by Category Pronunciation 8/9 Grammar 5/9 Lexical Resource 5/9 Fluency 6/…" at bounding box center [1025, 308] width 595 height 841
click at [1279, 517] on icon at bounding box center [1272, 522] width 17 height 10
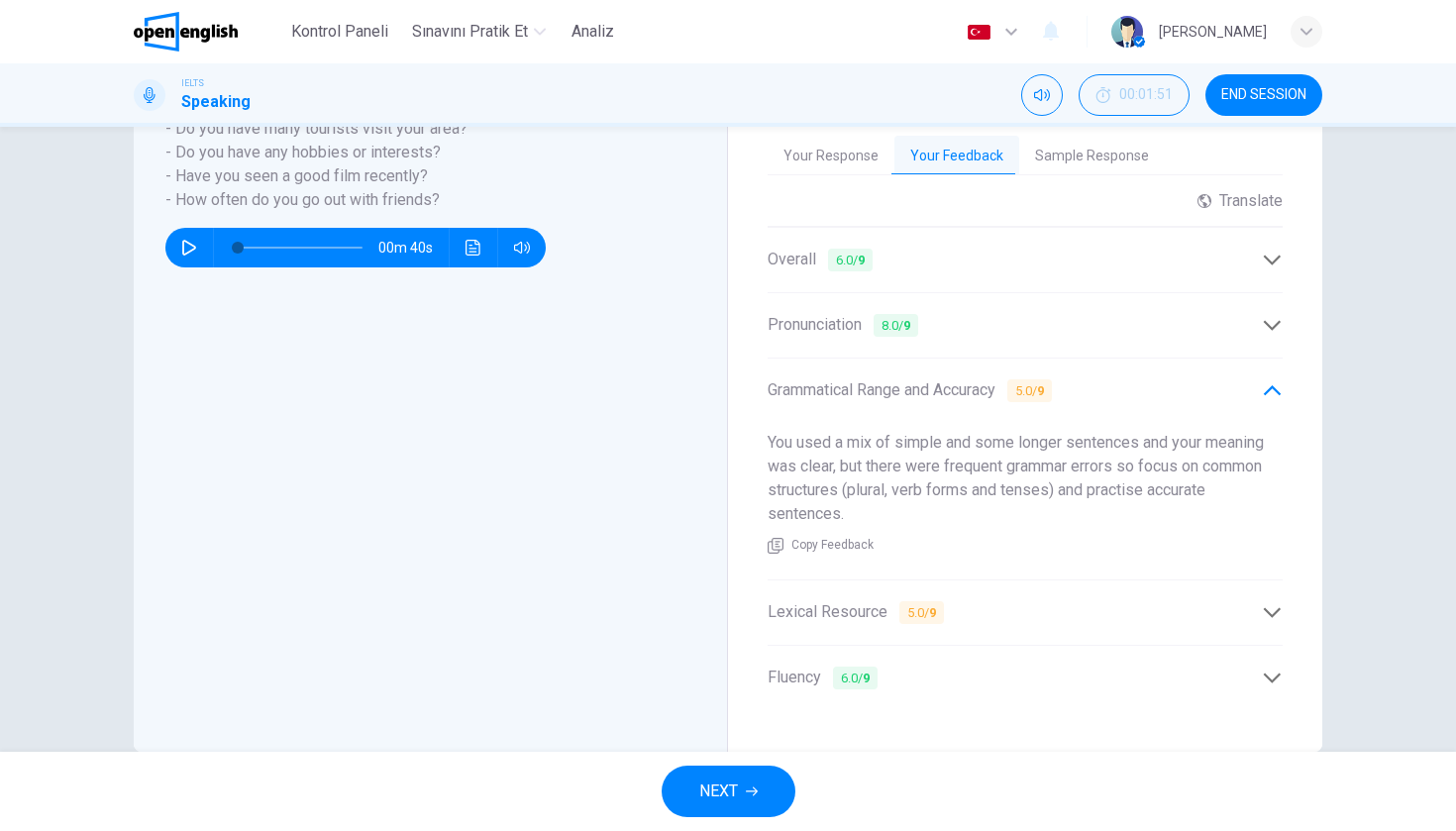
click at [1297, 568] on div "Grade by Category Pronunciation 8/9 Grammar 5/9 Lexical Resource 5/9 Fluency 6/…" at bounding box center [1025, 319] width 595 height 864
click at [1297, 582] on div "Grade by Category Pronunciation 8/9 Grammar 5/9 Lexical Resource 5/9 Fluency 6/…" at bounding box center [1025, 319] width 595 height 864
click at [1288, 598] on div "Grade by Category Pronunciation 8/9 Grammar 5/9 Lexical Resource 5/9 Fluency 6/…" at bounding box center [1025, 319] width 595 height 864
click at [1281, 602] on icon at bounding box center [1272, 612] width 21 height 21
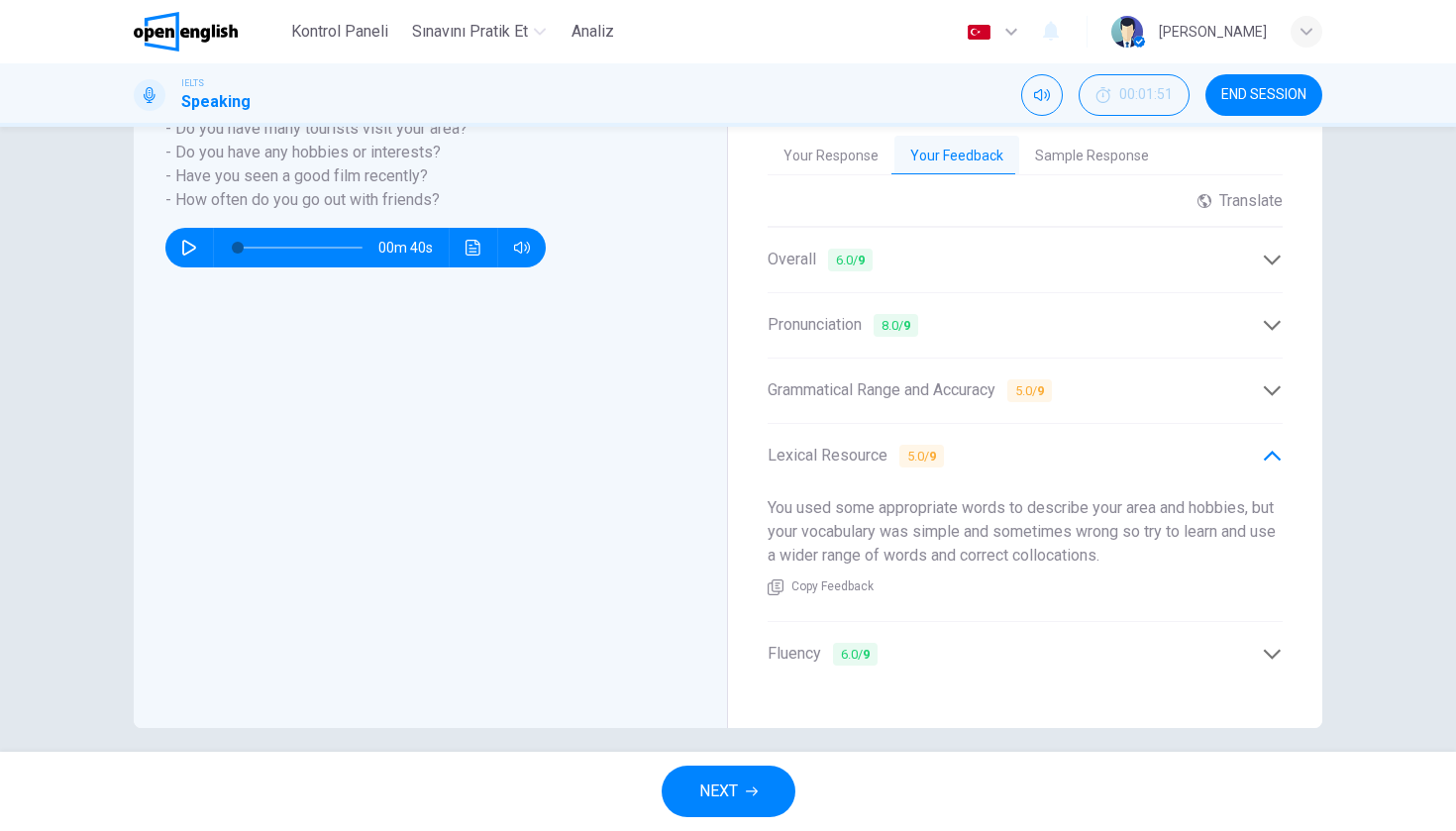
click at [1274, 643] on icon at bounding box center [1272, 653] width 21 height 21
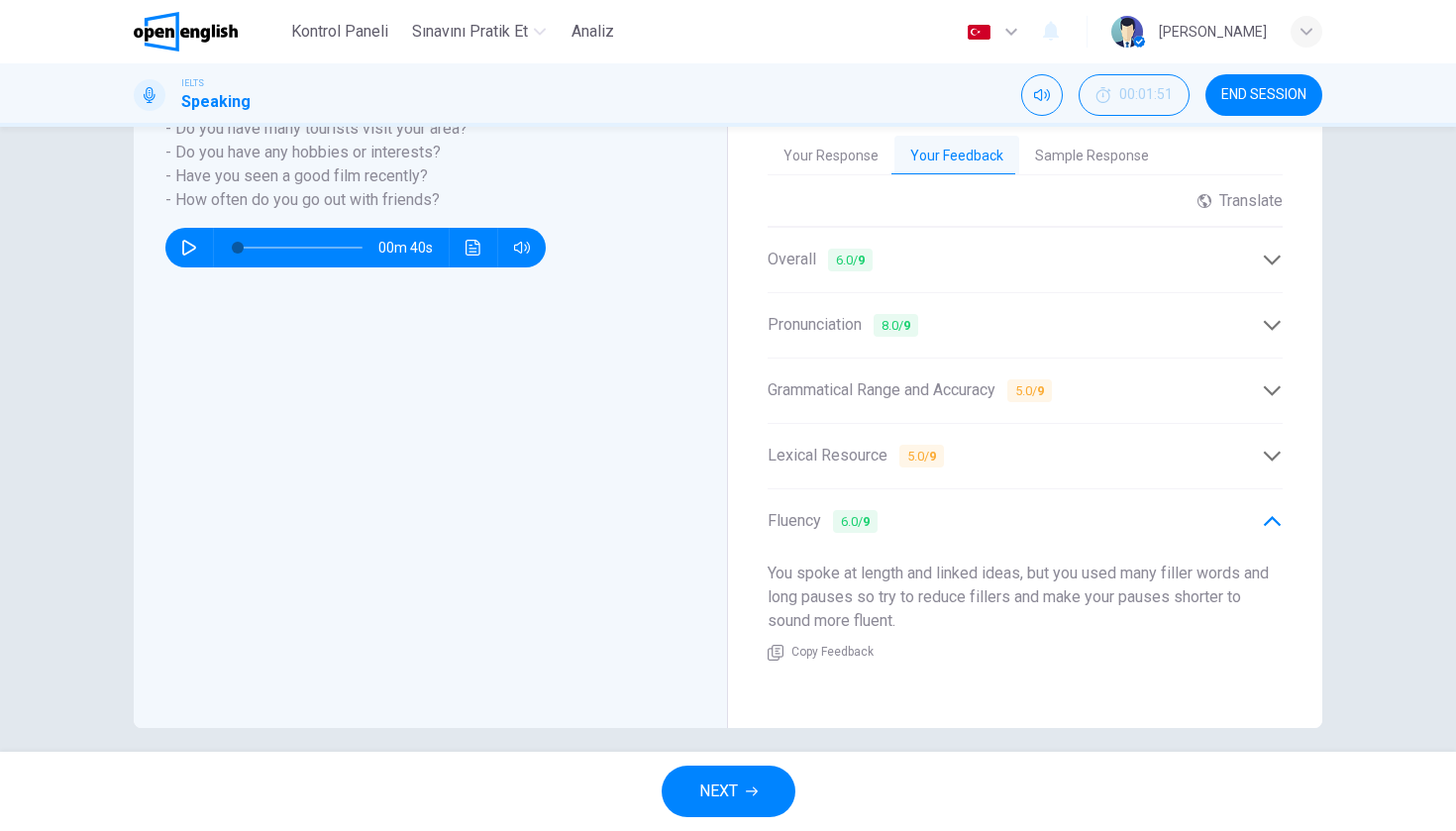
click at [1108, 147] on button "Sample Response" at bounding box center [1092, 157] width 146 height 42
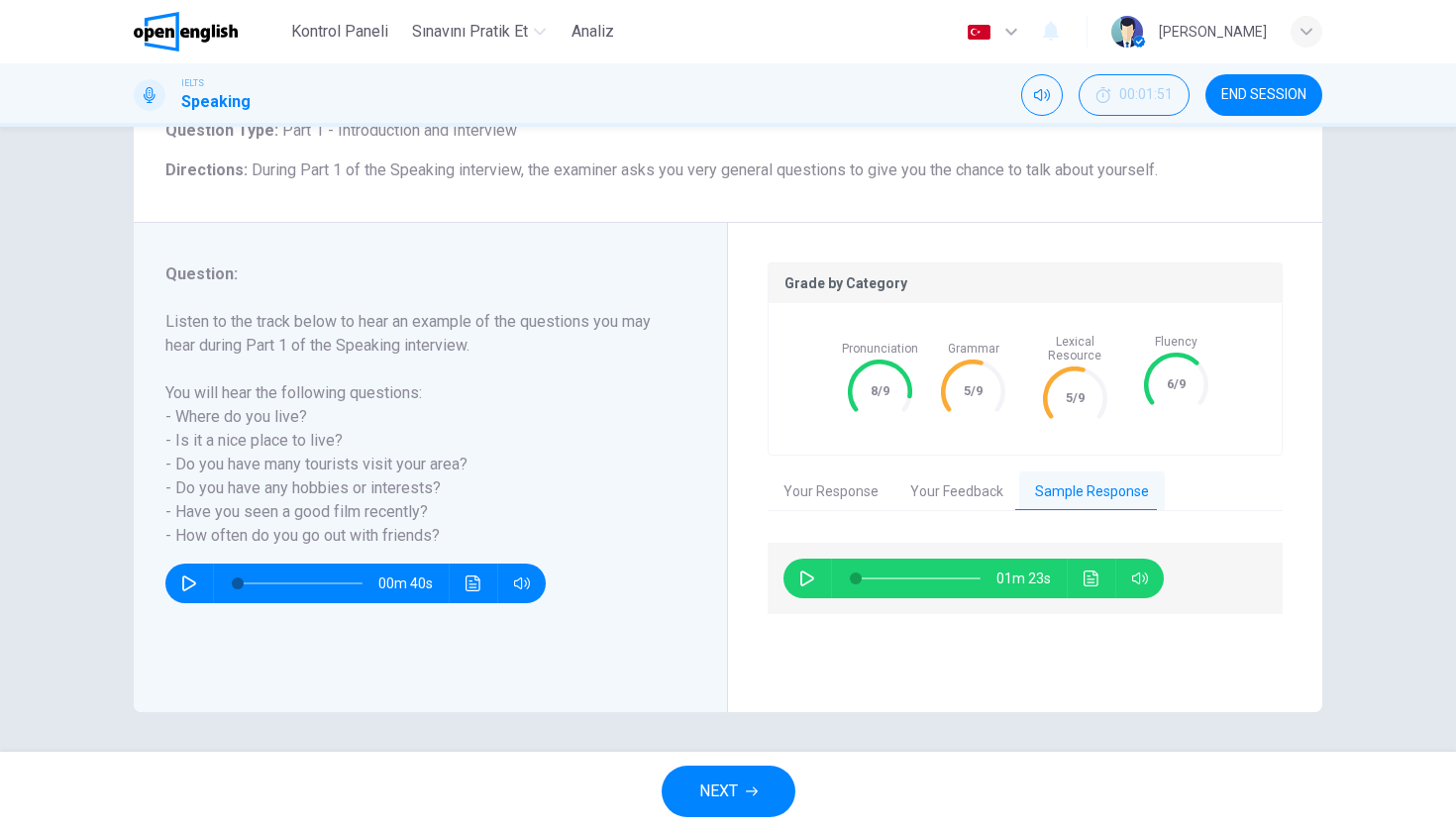
click at [801, 570] on icon "button" at bounding box center [807, 578] width 14 height 16
click at [815, 573] on button "button" at bounding box center [807, 578] width 32 height 40
type input "**"
click at [772, 796] on button "NEXT" at bounding box center [728, 791] width 134 height 52
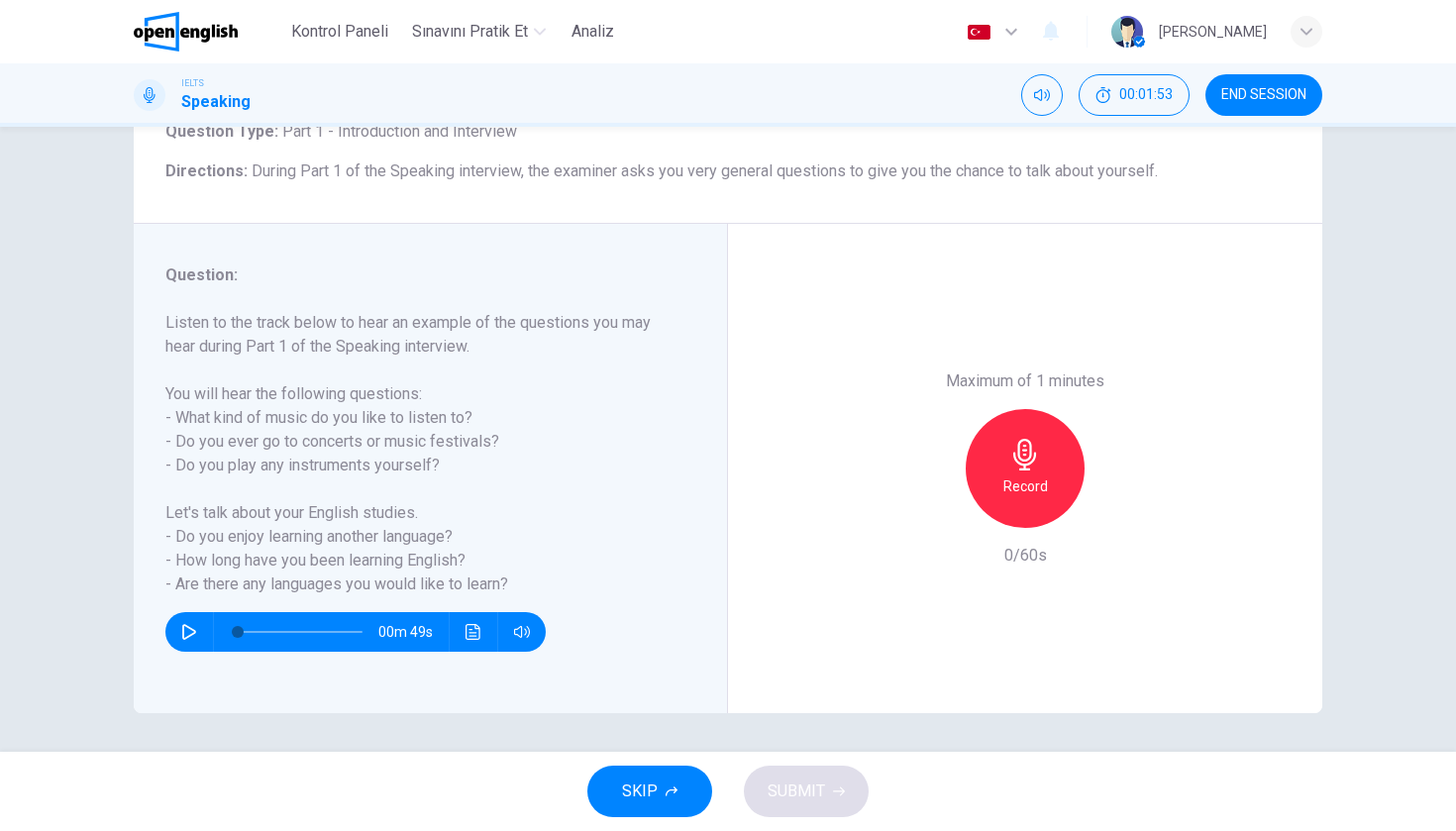
scroll to position [143, 0]
click at [176, 628] on button "button" at bounding box center [189, 631] width 32 height 40
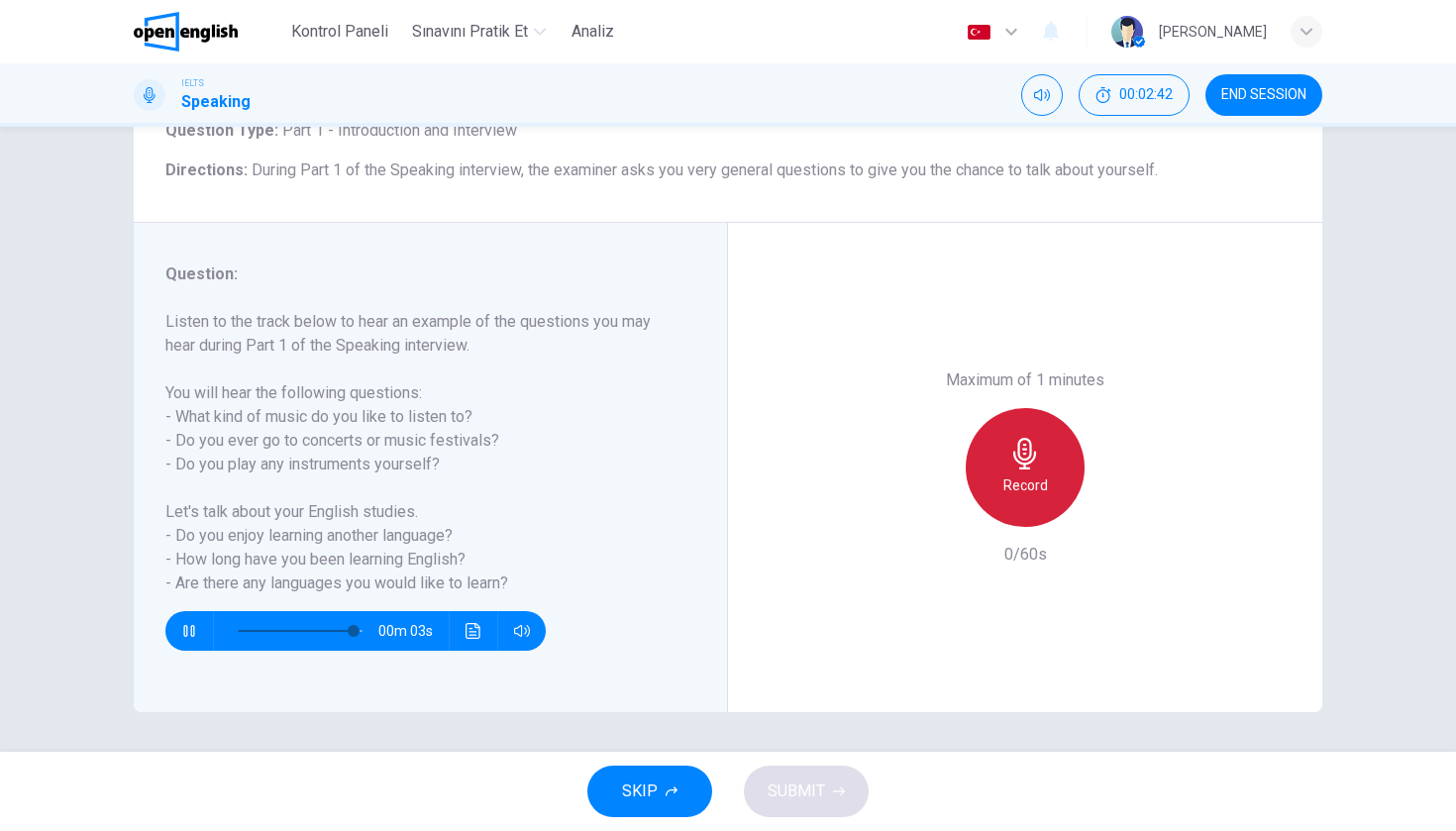
click at [991, 408] on div "Record" at bounding box center [1024, 466] width 119 height 119
type input "*"
click at [1049, 408] on div "Record" at bounding box center [1024, 466] width 119 height 119
click at [1049, 408] on div "Stop" at bounding box center [1024, 466] width 119 height 119
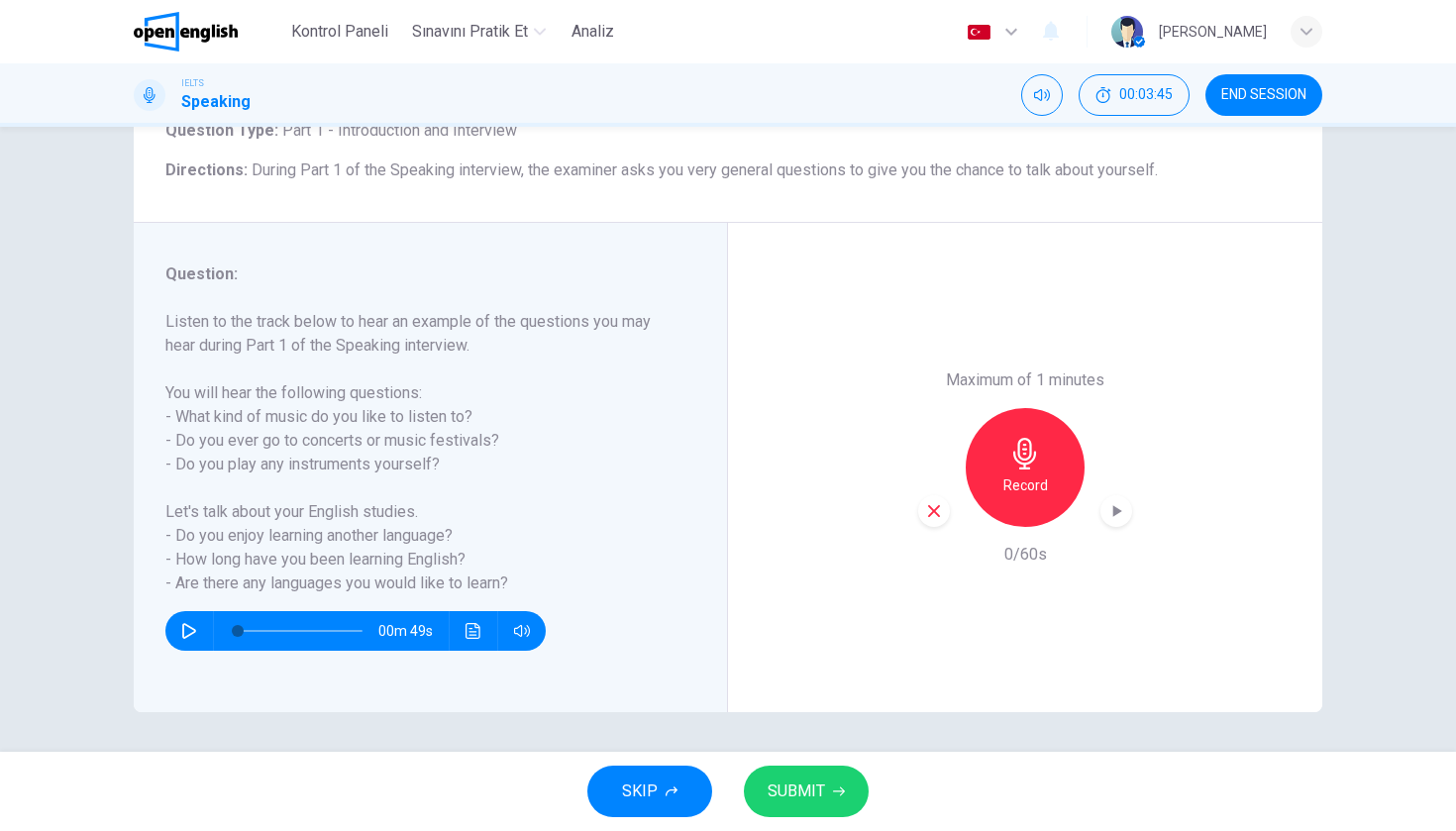
click at [956, 660] on div "Question : Listen to the track below to hear an example of the questions you ma…" at bounding box center [728, 467] width 1188 height 489
click at [938, 502] on icon "button" at bounding box center [934, 511] width 18 height 18
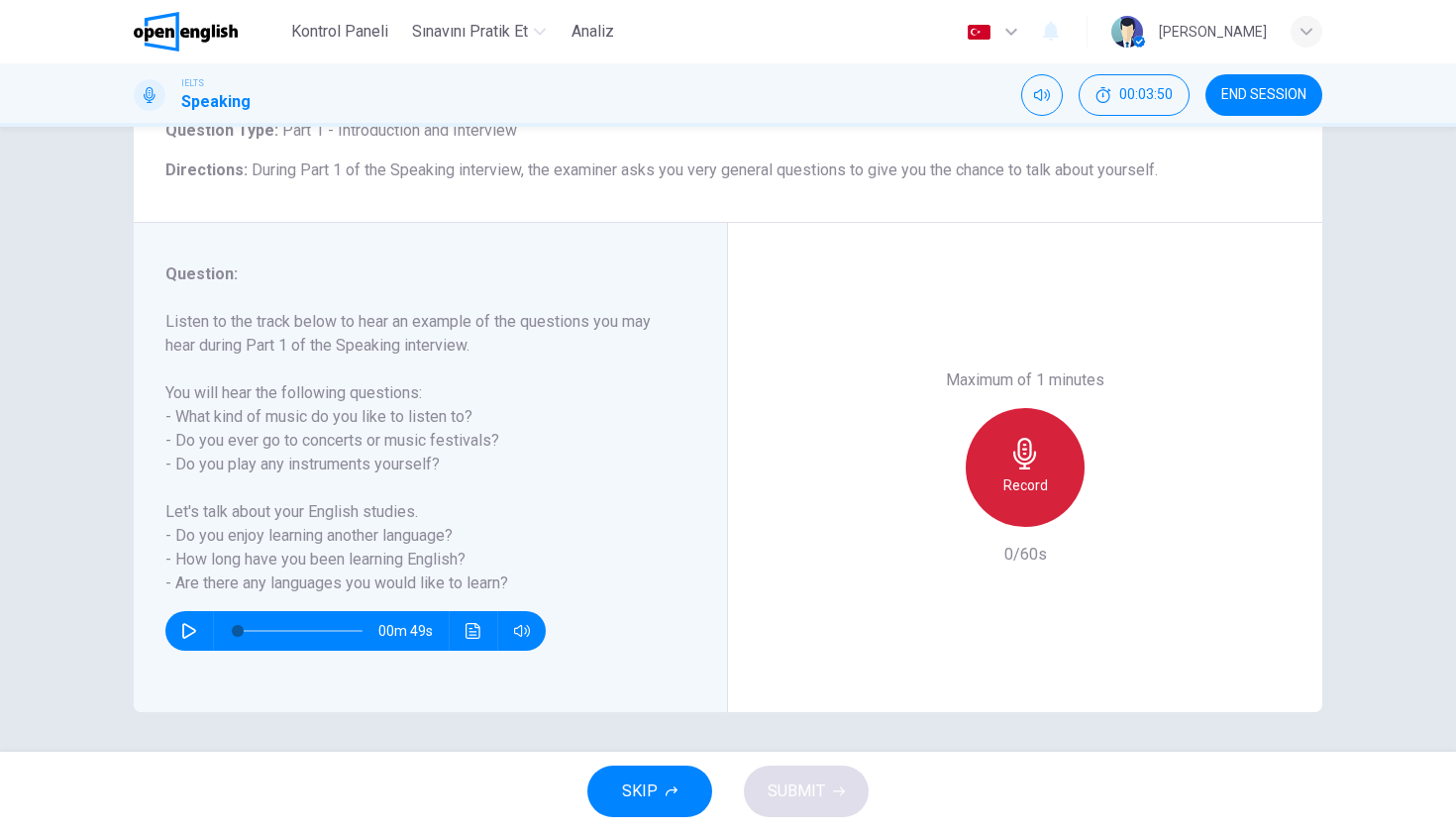
click at [1045, 408] on div "Record" at bounding box center [1024, 466] width 119 height 119
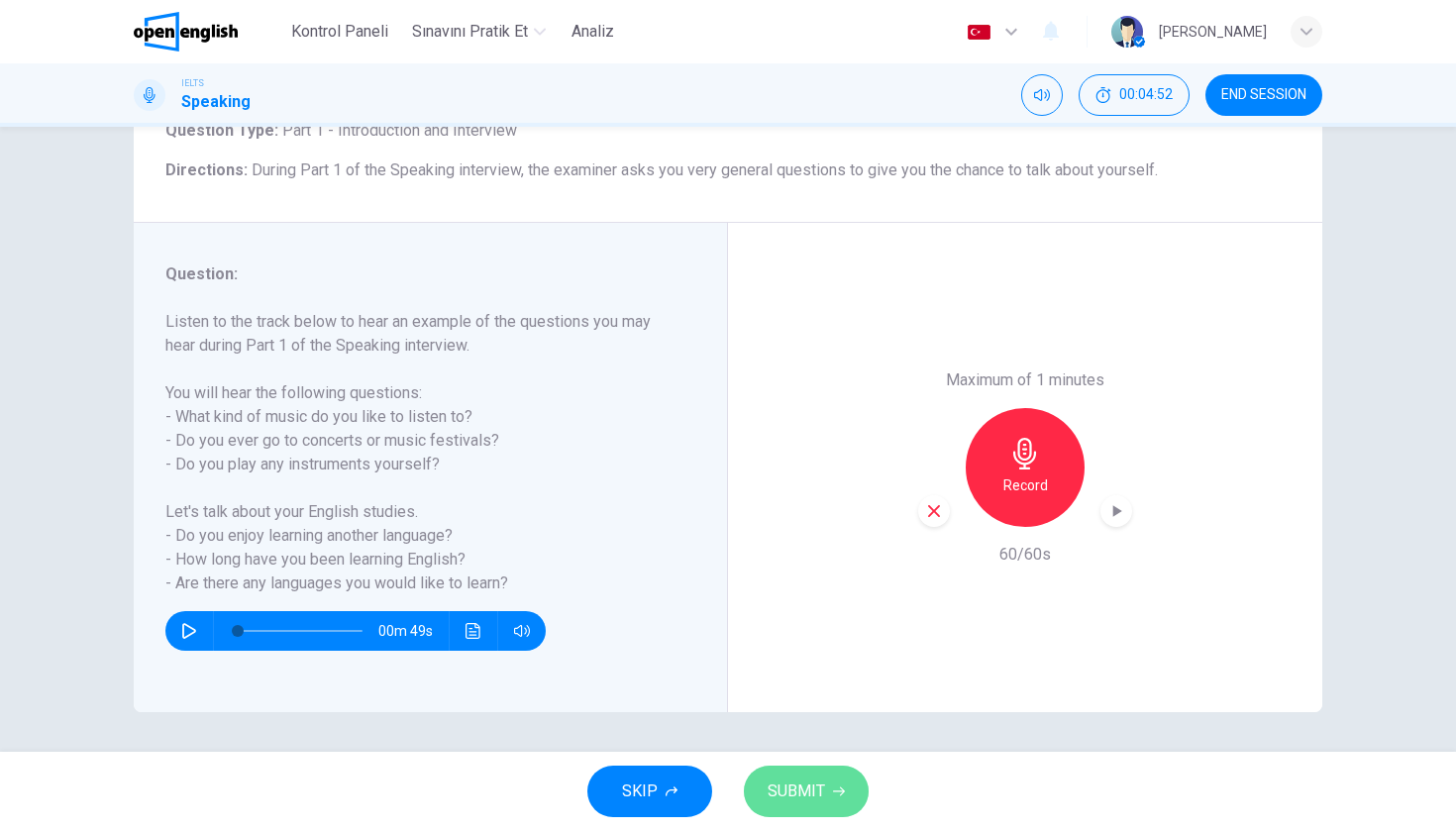
click at [849, 813] on button "SUBMIT" at bounding box center [805, 791] width 125 height 52
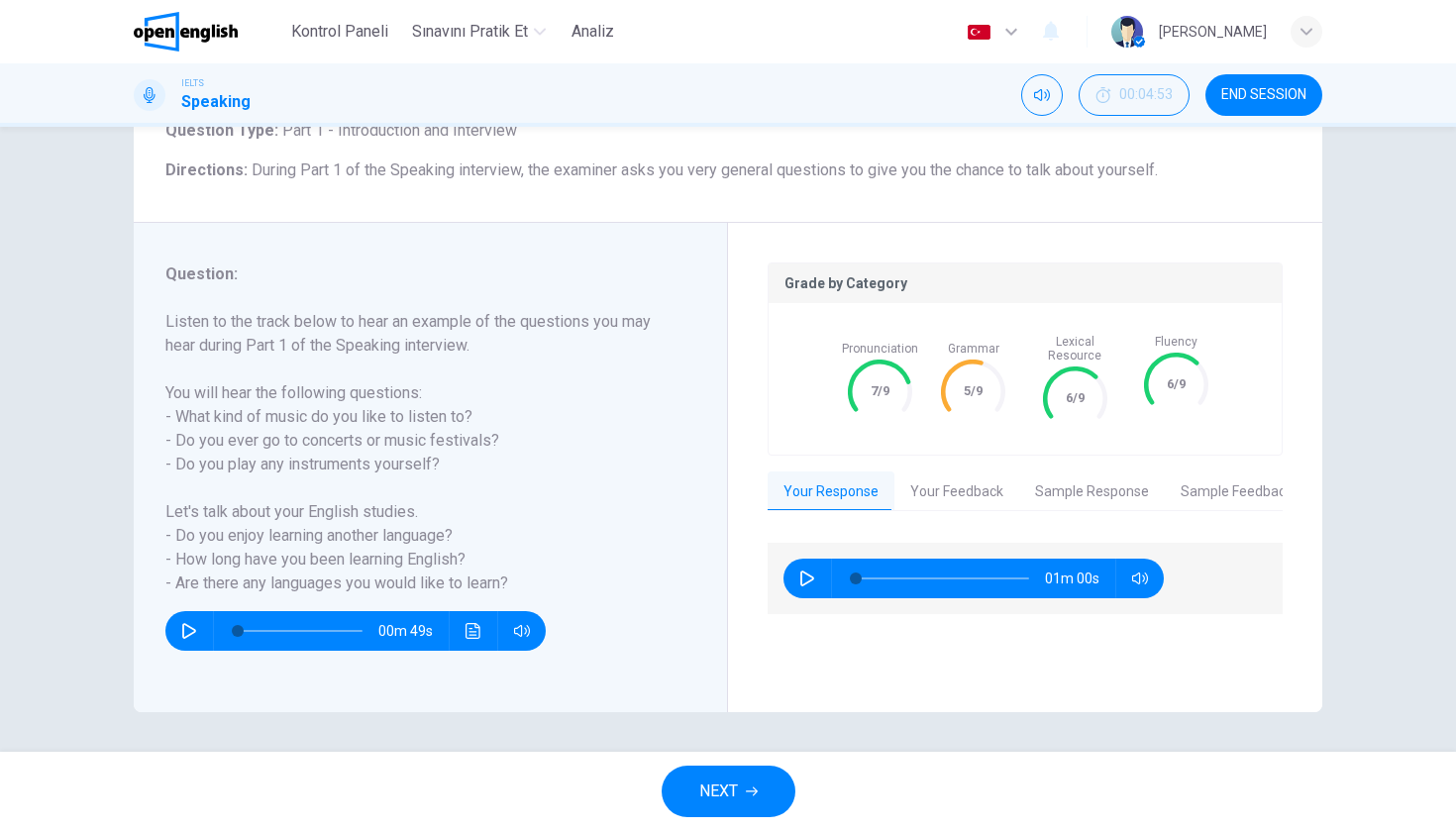
click at [925, 488] on button "Your Feedback" at bounding box center [956, 492] width 125 height 42
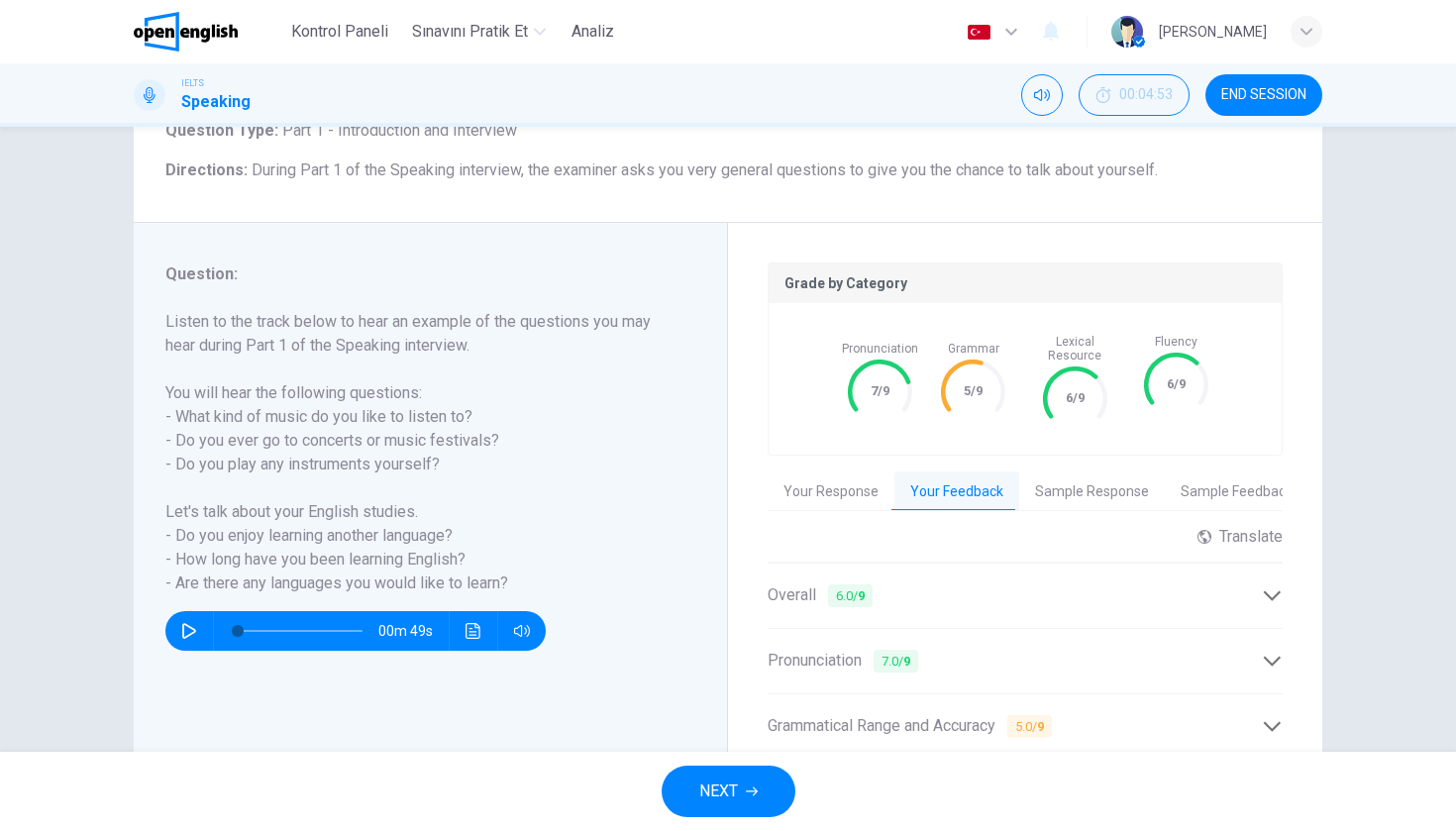
click at [959, 583] on div "Overall 6.0 / 9" at bounding box center [1014, 595] width 495 height 25
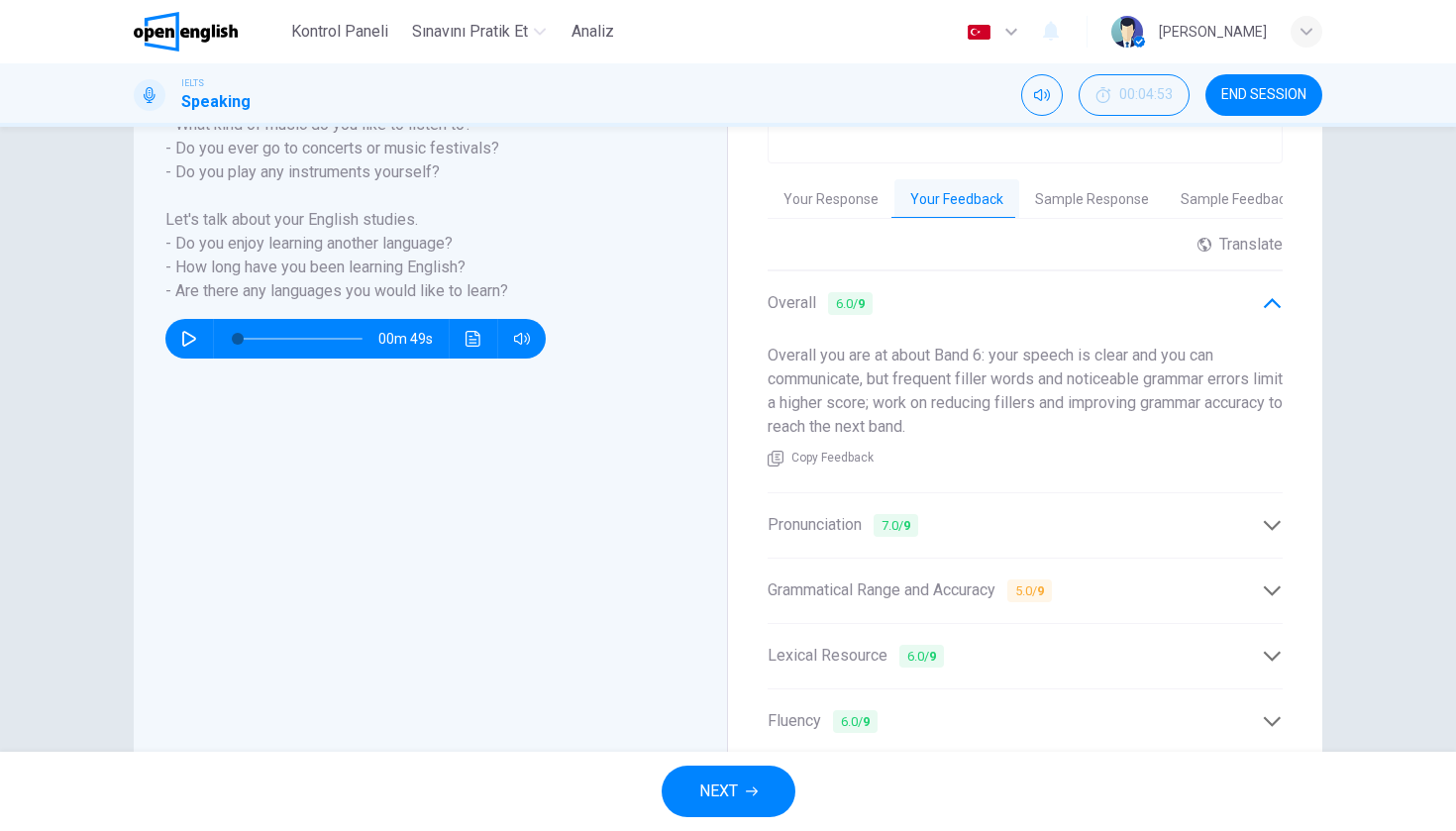
scroll to position [443, 0]
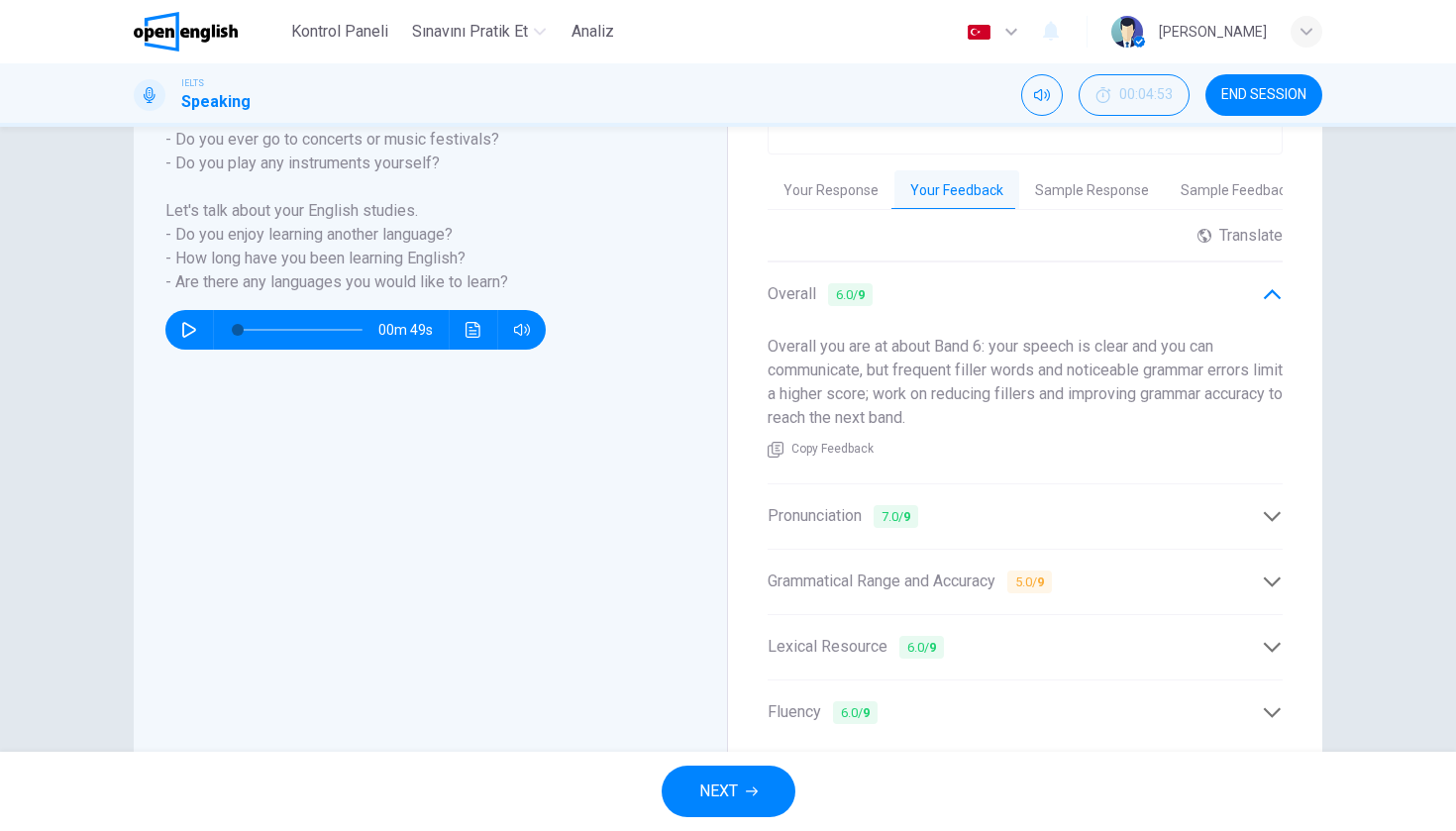
click at [1038, 513] on div "Pronunciation 7.0 / 9" at bounding box center [1014, 516] width 495 height 25
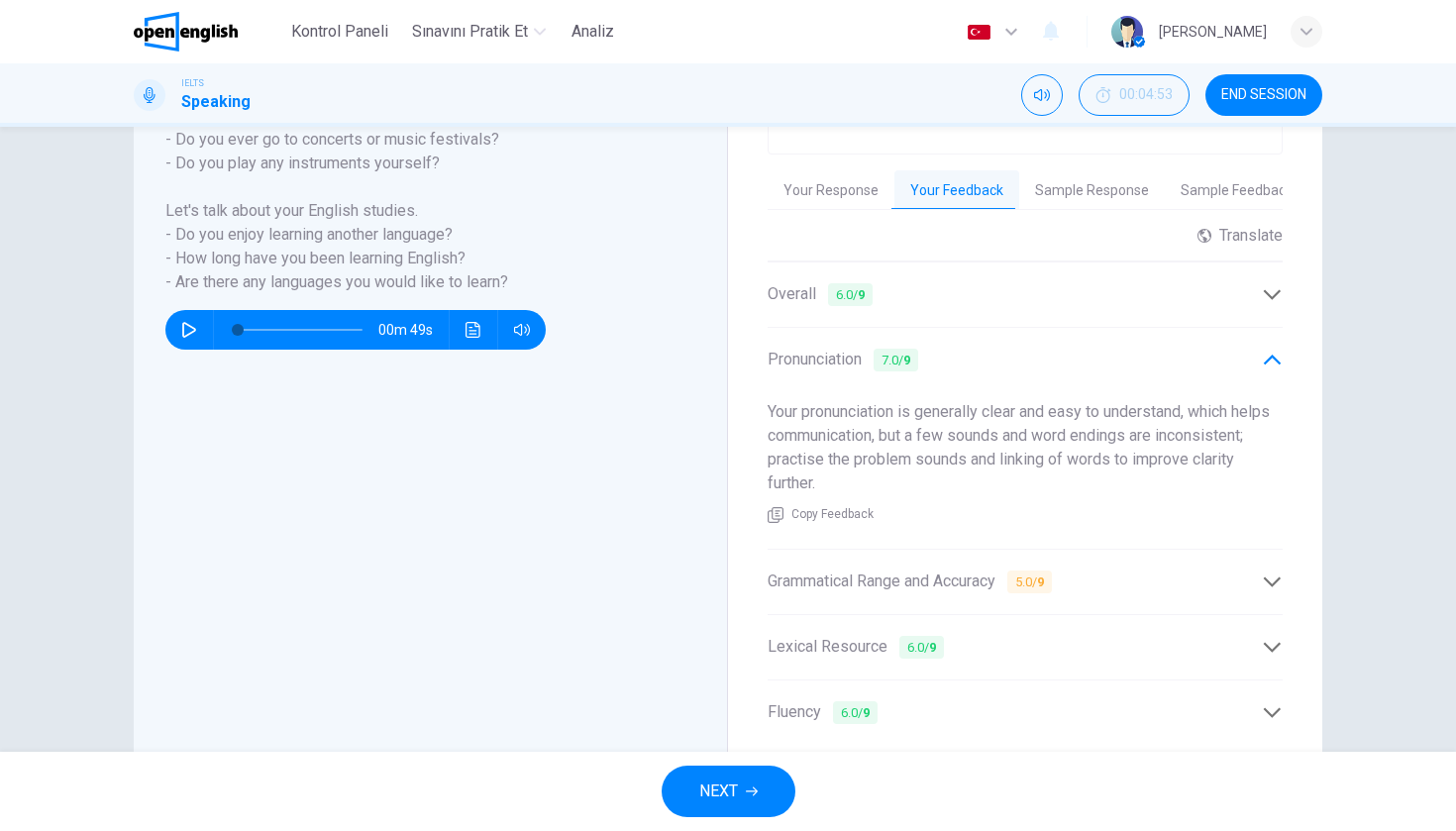
click at [1013, 579] on span "Grammatical Range and Accuracy 5.0 / 9" at bounding box center [909, 581] width 284 height 25
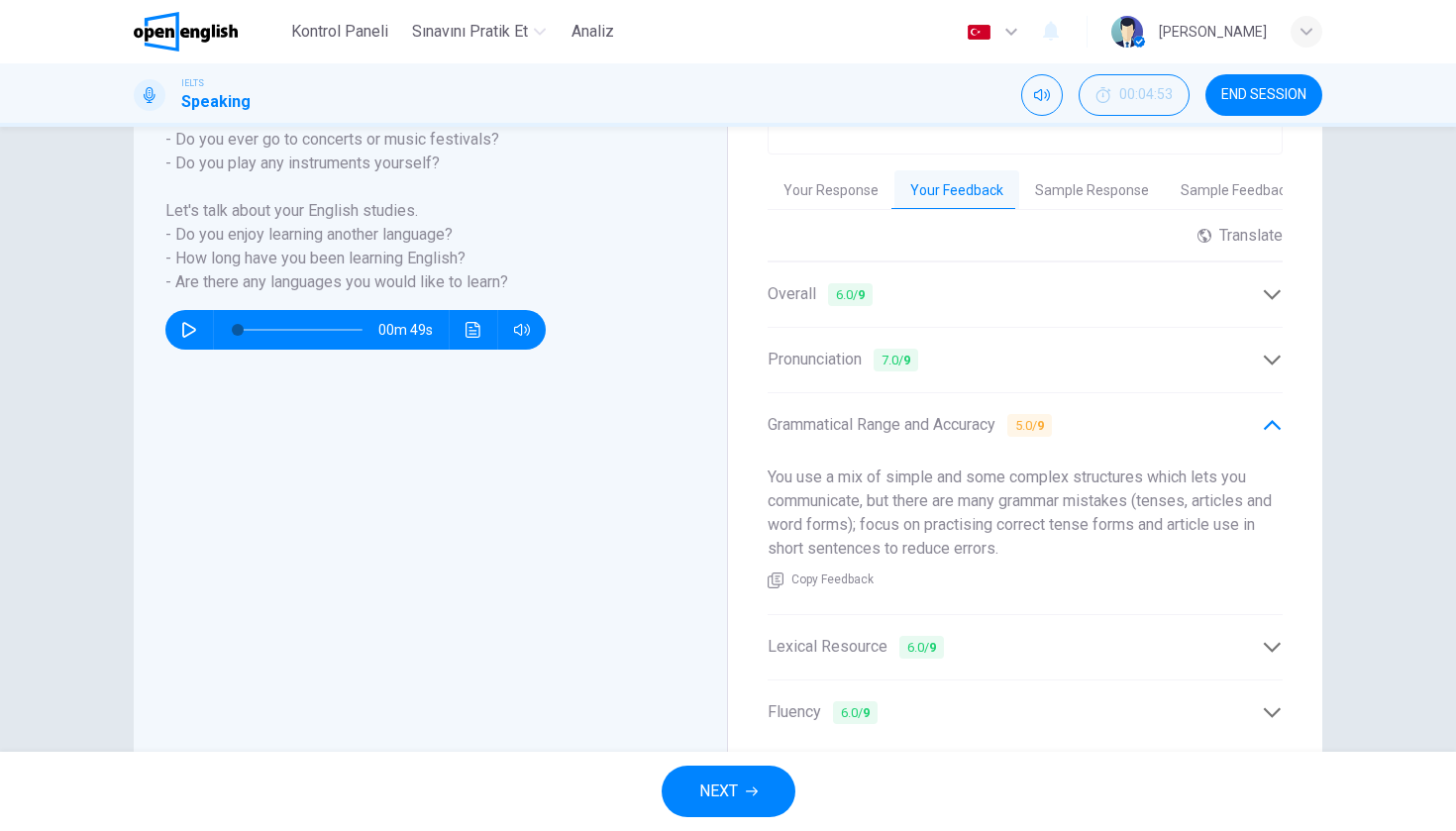
click at [1008, 643] on div "Lexical Resource 6.0 / 9" at bounding box center [1014, 646] width 495 height 25
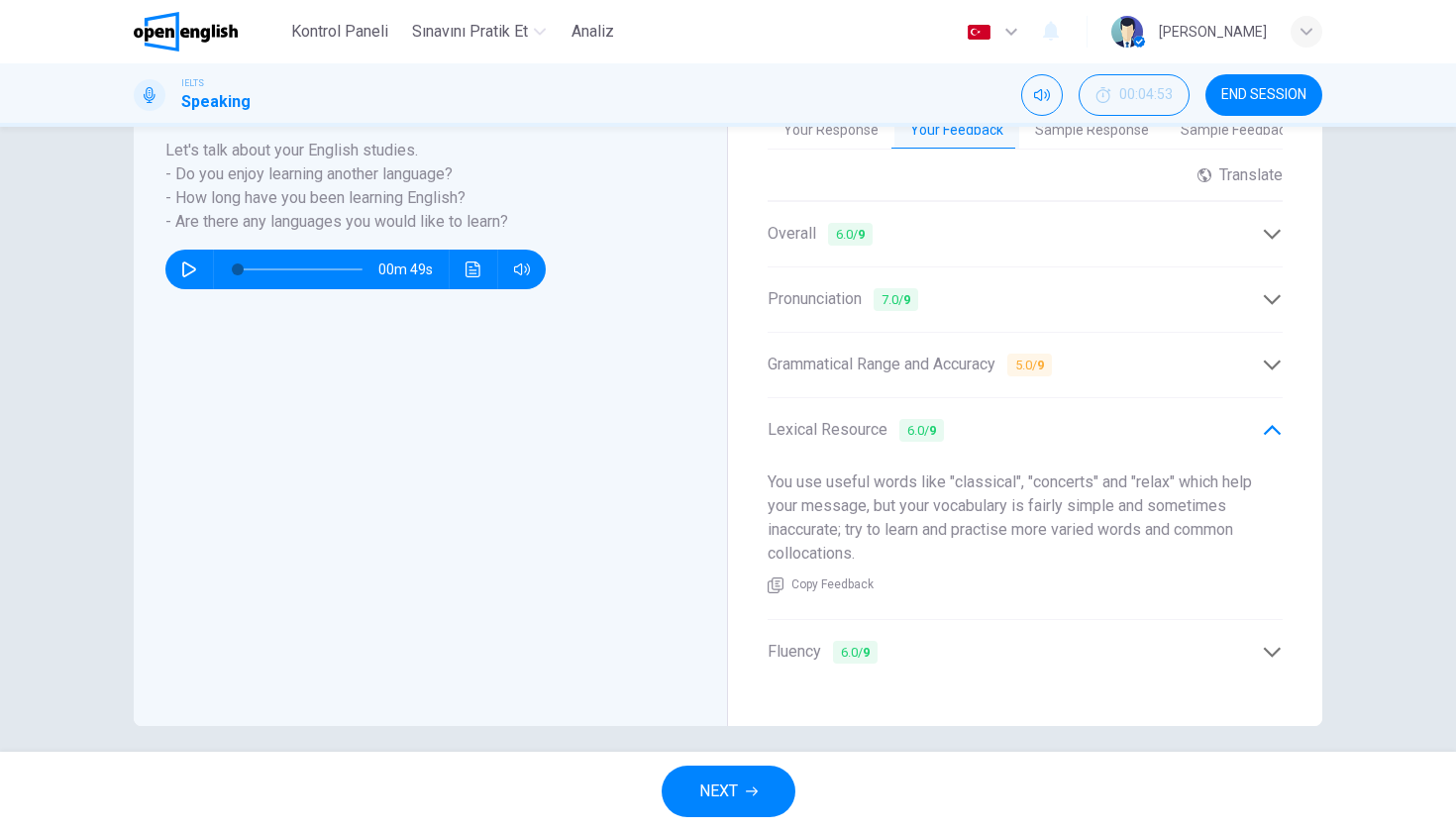
scroll to position [503, 0]
click at [1008, 643] on div "Fluency 6.0 / 9" at bounding box center [1014, 652] width 495 height 25
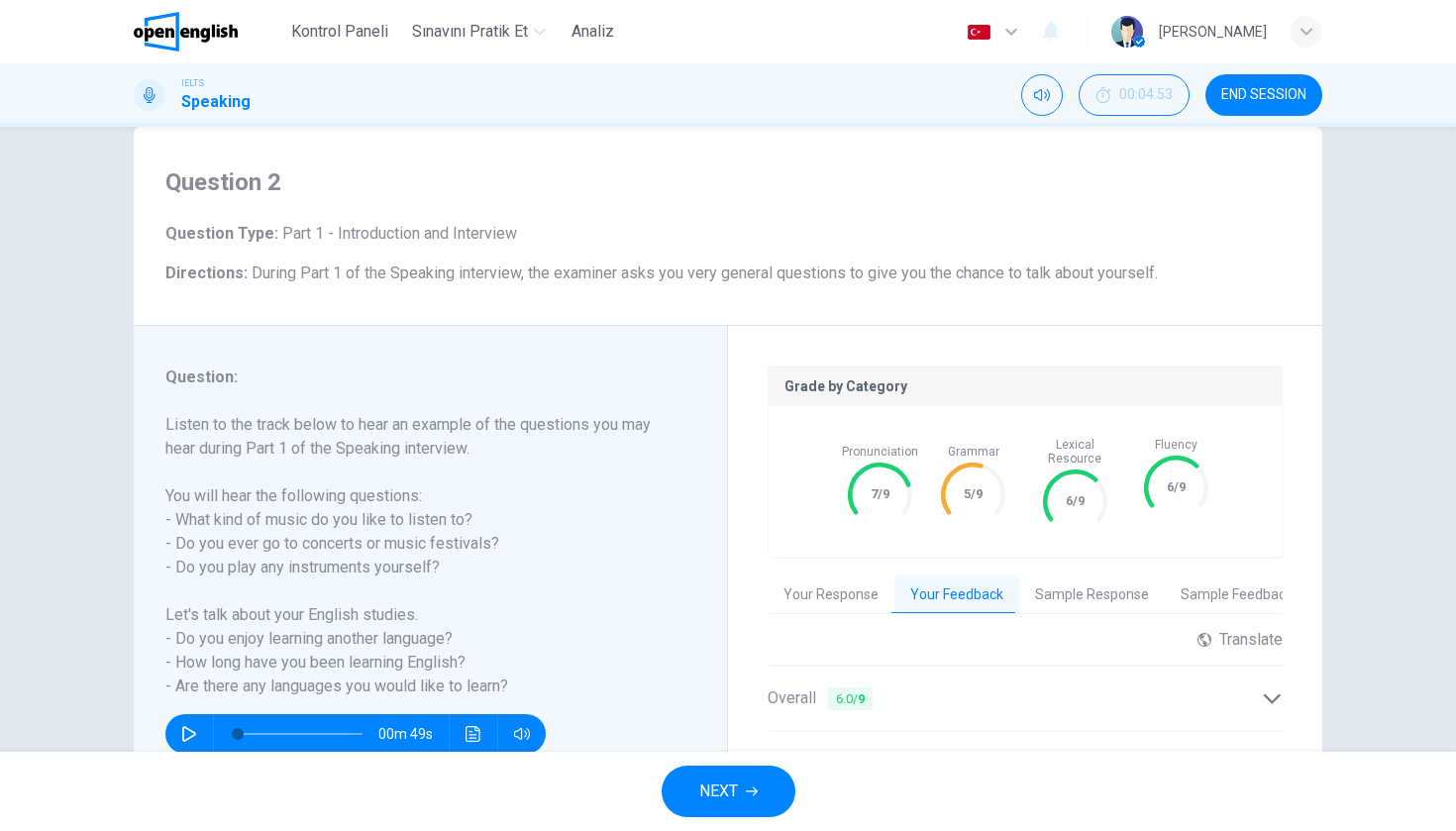
scroll to position [0, 0]
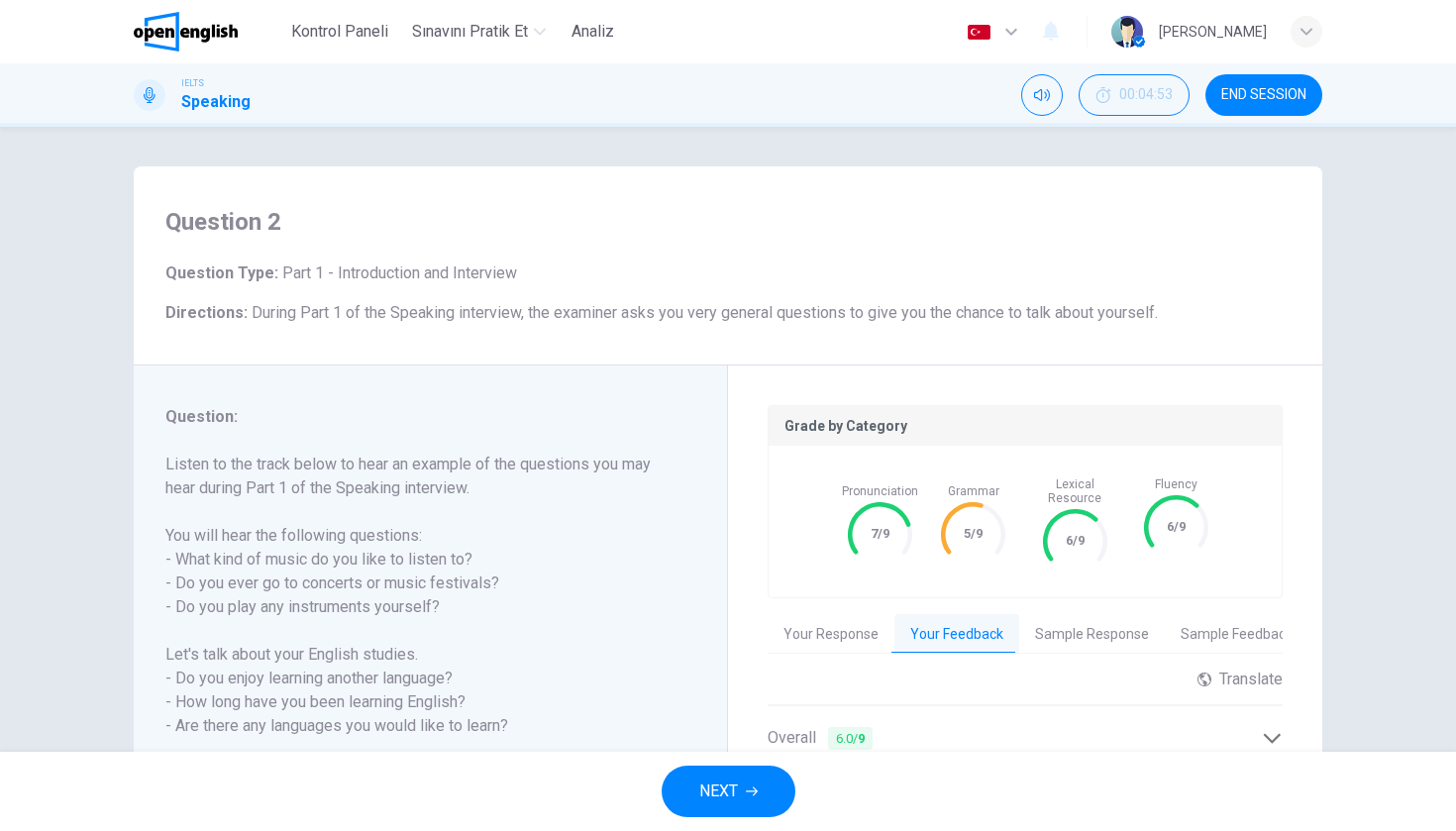
click at [1274, 103] on button "END SESSION" at bounding box center [1263, 95] width 117 height 42
